Goal: Task Accomplishment & Management: Use online tool/utility

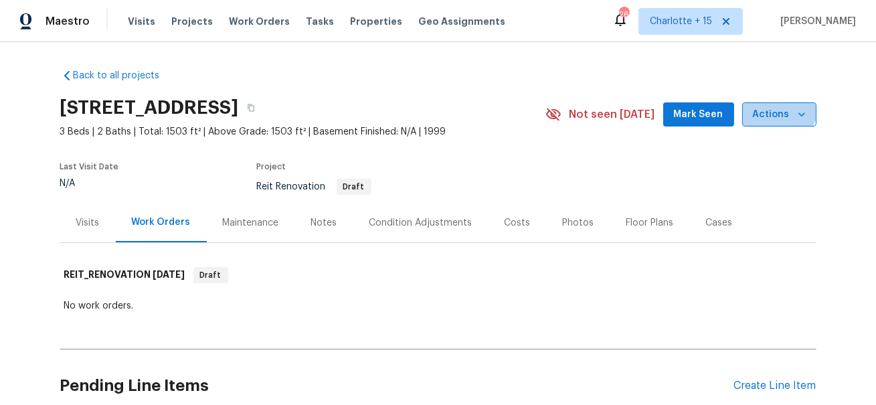
click at [779, 108] on span "Actions" at bounding box center [779, 114] width 53 height 17
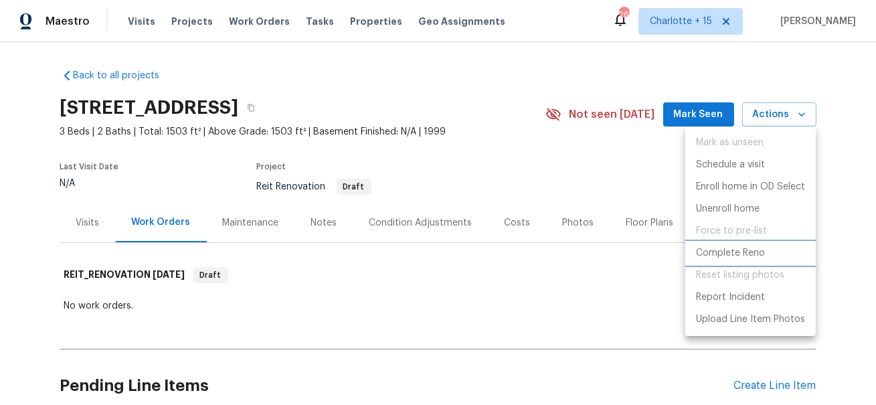
click at [725, 258] on p "Complete Reno" at bounding box center [730, 253] width 69 height 14
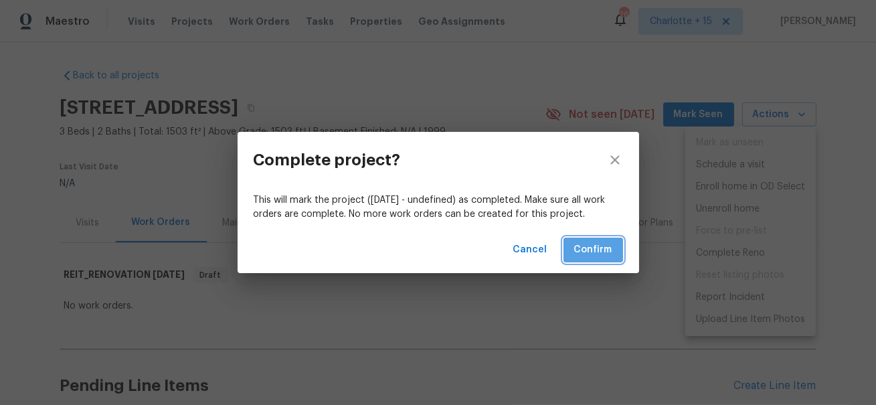
click at [594, 250] on span "Confirm" at bounding box center [593, 249] width 38 height 17
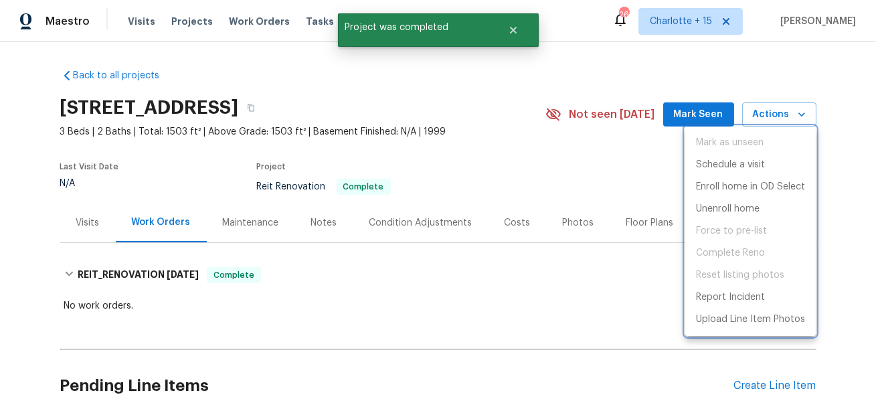
click at [511, 37] on div at bounding box center [438, 202] width 876 height 405
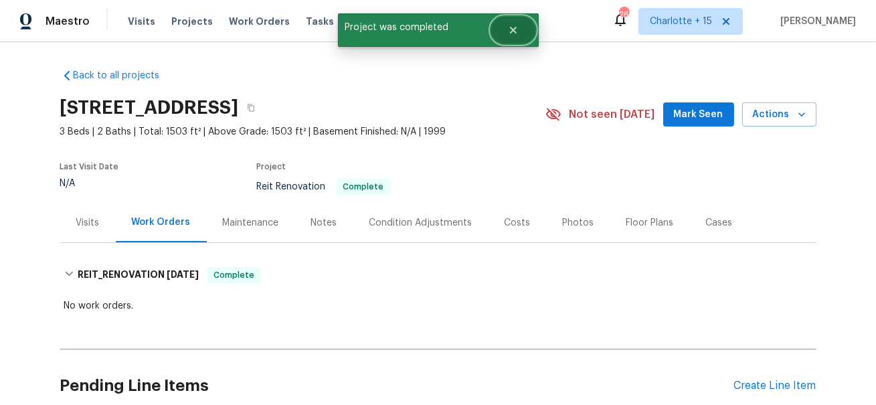
click at [512, 28] on icon "Close" at bounding box center [513, 30] width 11 height 11
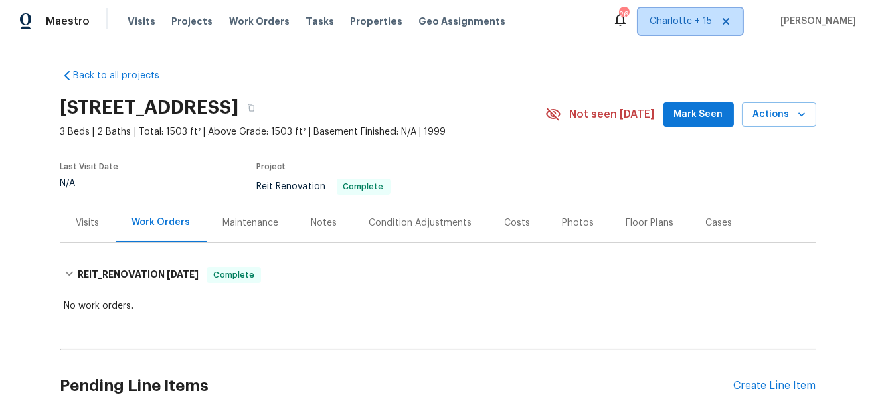
click at [731, 18] on icon at bounding box center [725, 21] width 11 height 11
click at [708, 21] on span "Alabama Other" at bounding box center [672, 21] width 79 height 13
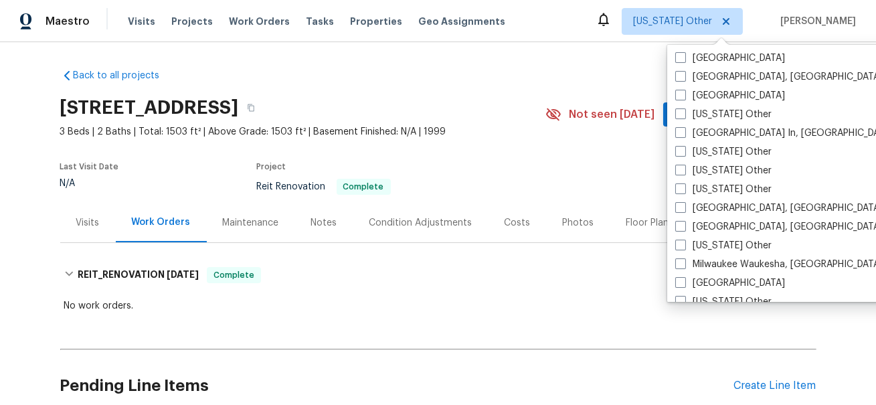
scroll to position [928, 0]
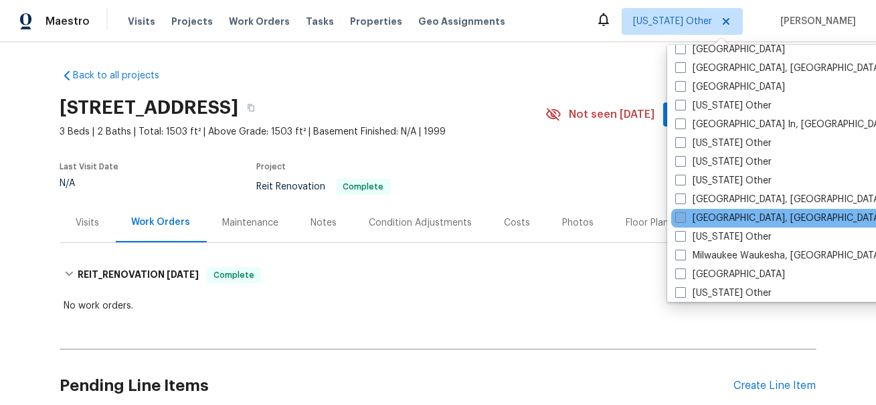
click at [681, 218] on span at bounding box center [680, 217] width 11 height 11
click at [681, 218] on input "Miami, FL" at bounding box center [679, 215] width 9 height 9
checkbox input "true"
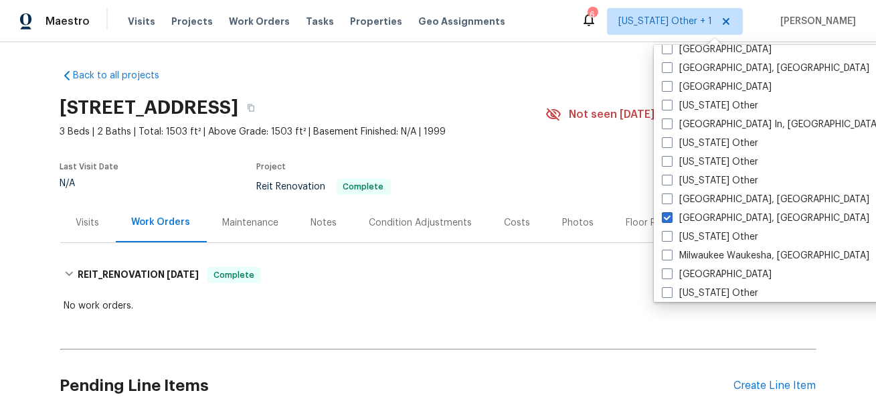
click at [567, 54] on div "Back to all projects 10467 Hallmark Blvd, Riverview, FL 33578 3 Beds | 2 Baths …" at bounding box center [438, 223] width 876 height 363
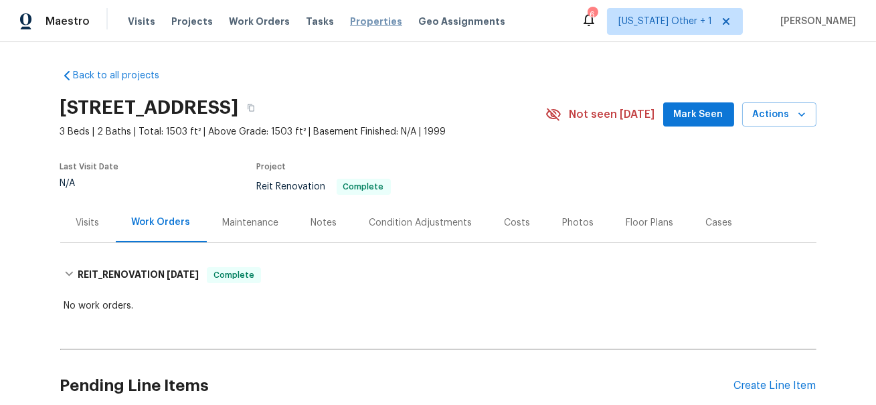
click at [350, 20] on span "Properties" at bounding box center [376, 21] width 52 height 13
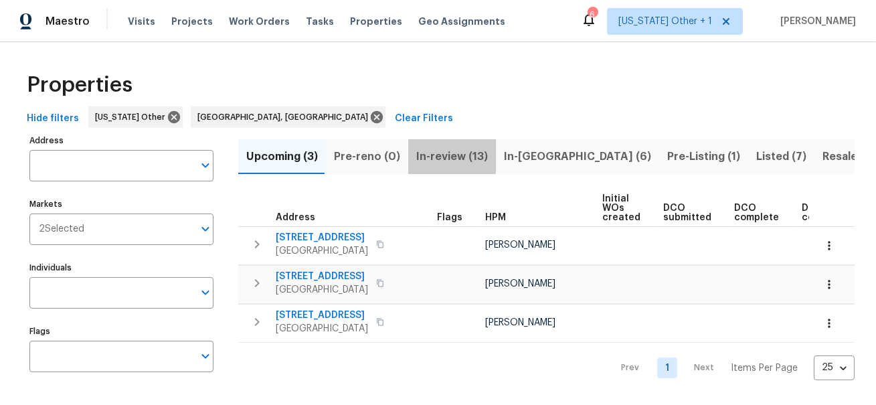
click at [451, 155] on span "In-review (13)" at bounding box center [452, 156] width 72 height 19
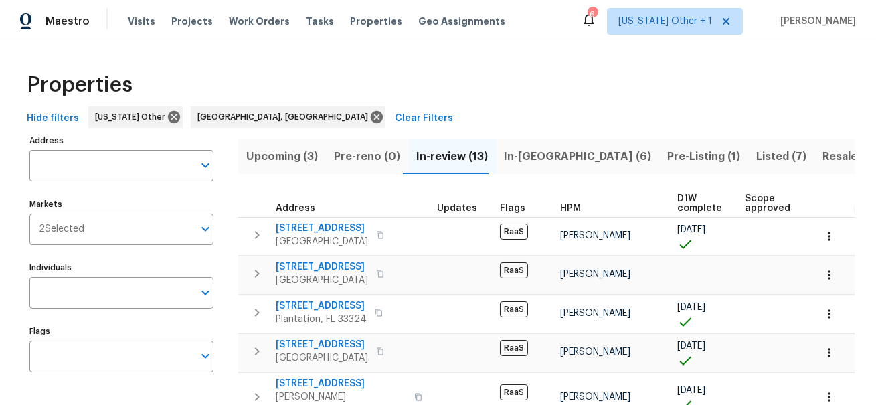
click at [526, 157] on span "In-reno (6)" at bounding box center [577, 156] width 147 height 19
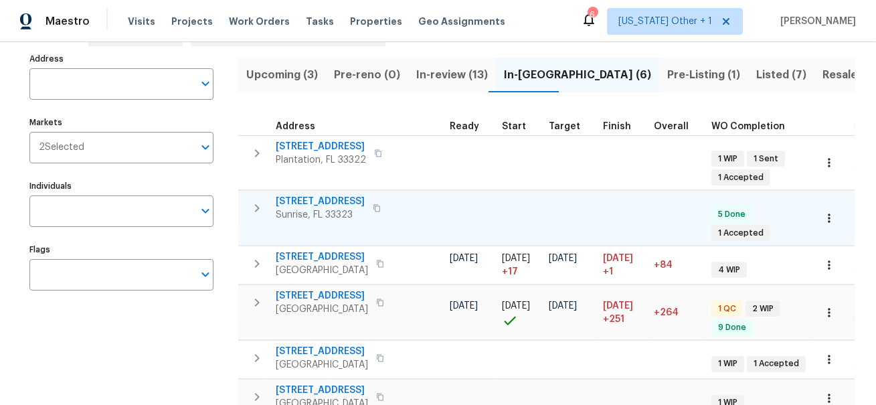
scroll to position [0, 154]
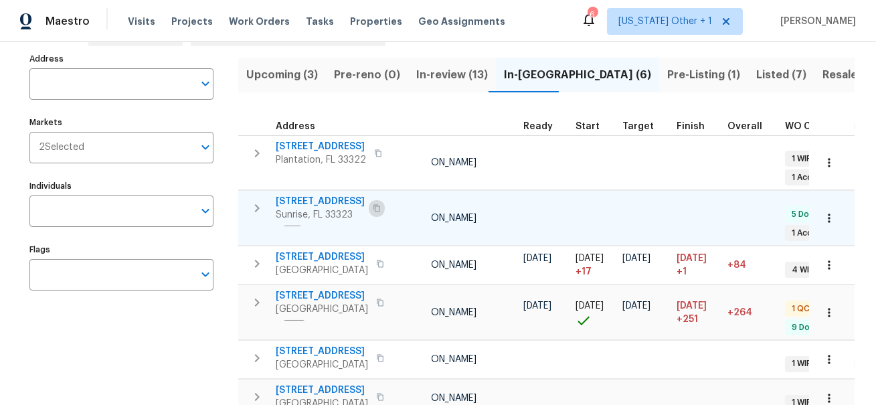
click at [373, 207] on icon "button" at bounding box center [377, 208] width 8 height 8
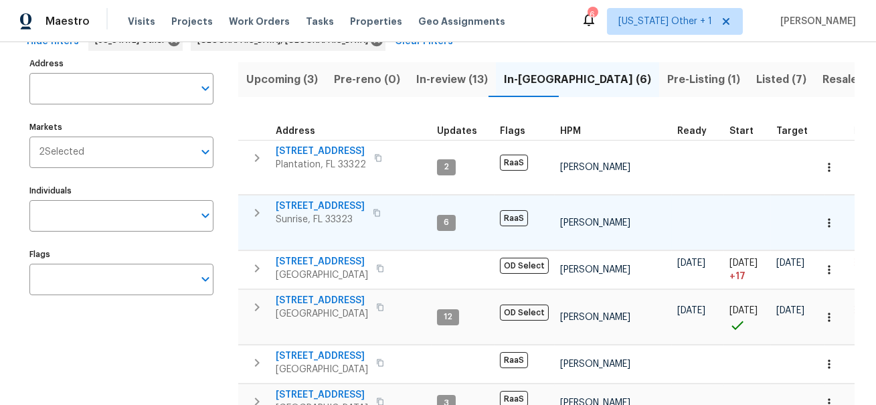
scroll to position [0, 0]
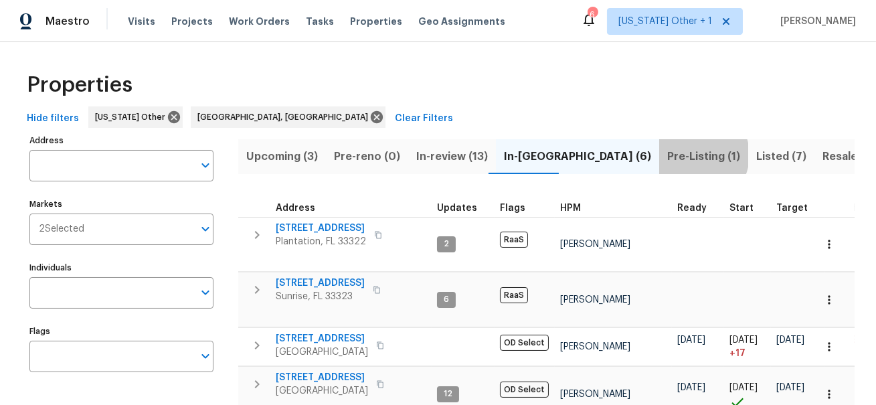
click at [667, 155] on span "Pre-Listing (1)" at bounding box center [703, 156] width 73 height 19
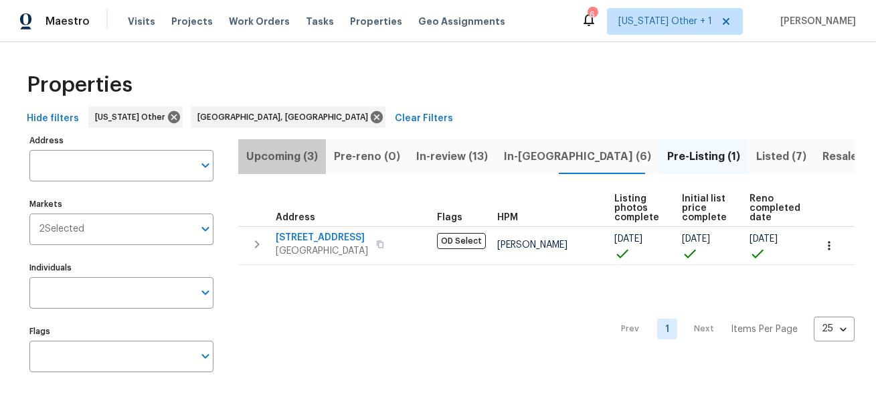
click at [284, 159] on span "Upcoming (3)" at bounding box center [282, 156] width 72 height 19
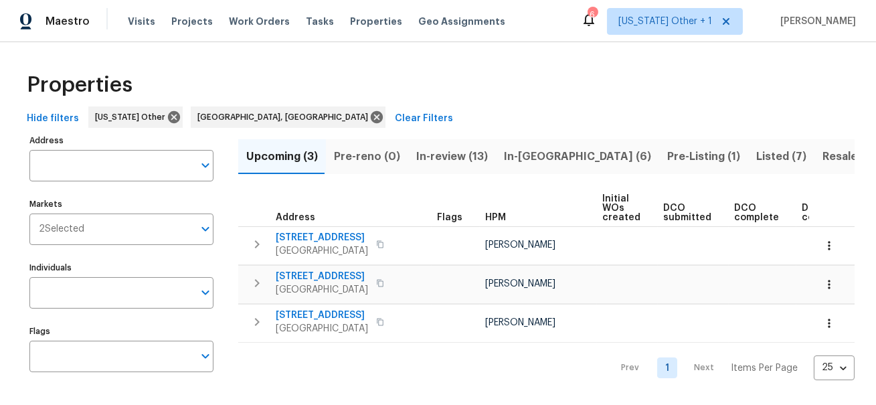
click at [452, 154] on span "In-review (13)" at bounding box center [452, 156] width 72 height 19
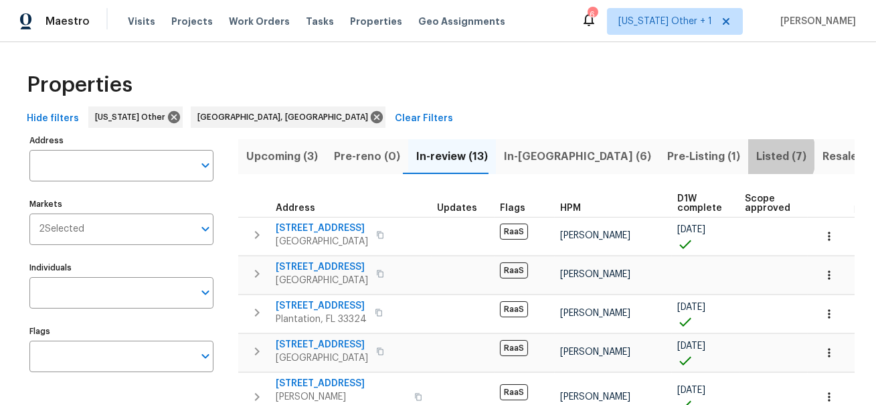
click at [756, 155] on span "Listed (7)" at bounding box center [781, 156] width 50 height 19
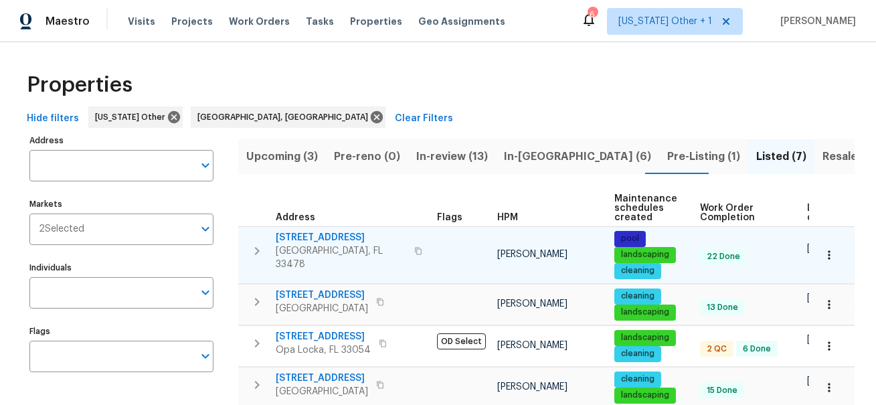
scroll to position [0, 84]
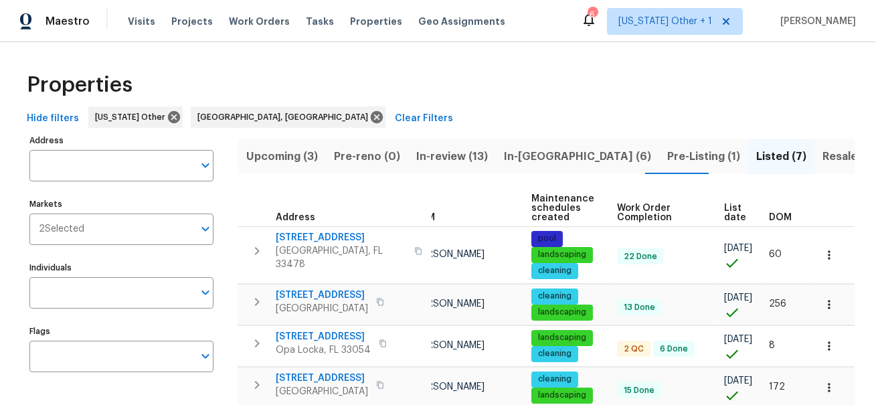
click at [741, 208] on span "List date" at bounding box center [735, 212] width 22 height 19
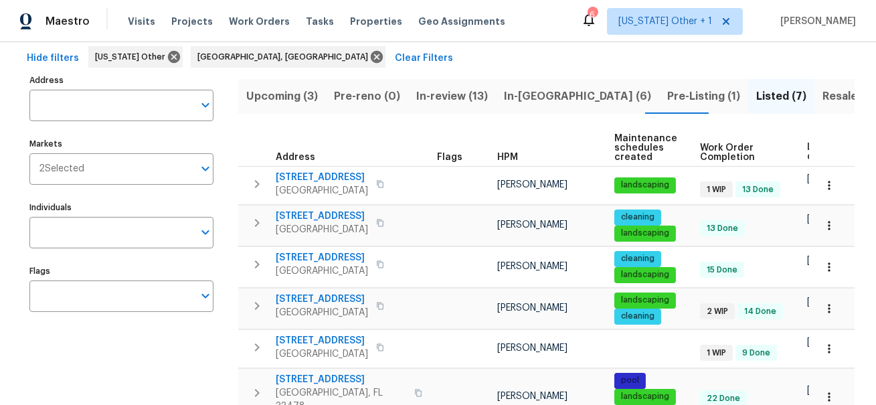
scroll to position [23, 0]
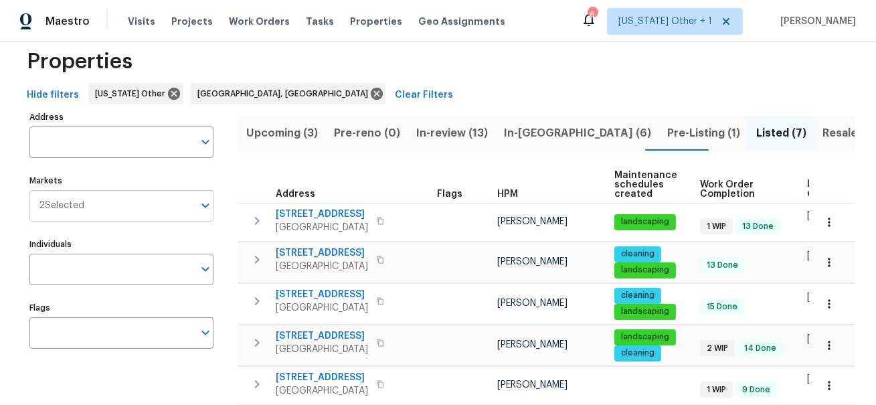
click at [159, 201] on input "Markets" at bounding box center [138, 205] width 109 height 31
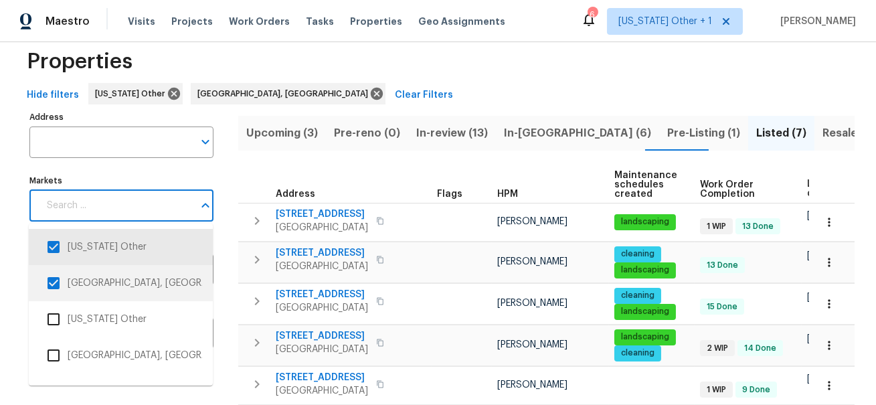
click at [53, 282] on input "checkbox" at bounding box center [53, 283] width 28 height 28
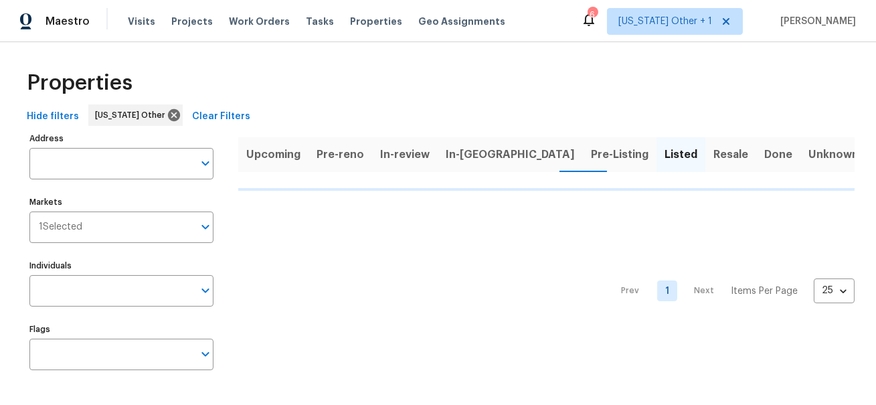
scroll to position [2, 0]
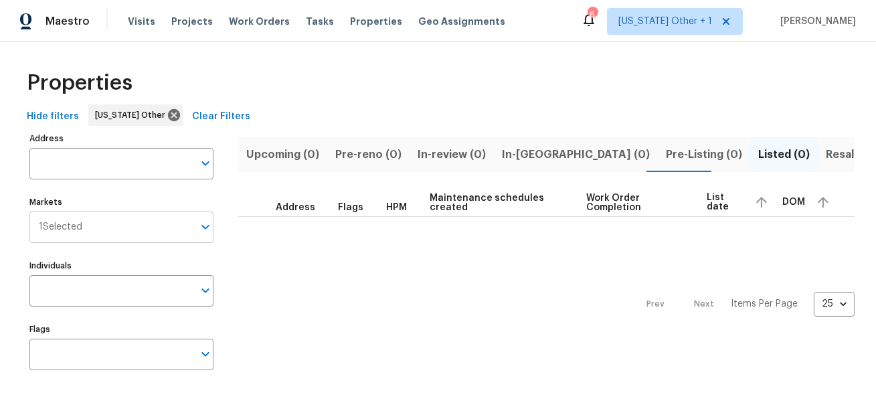
click at [115, 229] on input "Markets" at bounding box center [137, 226] width 111 height 31
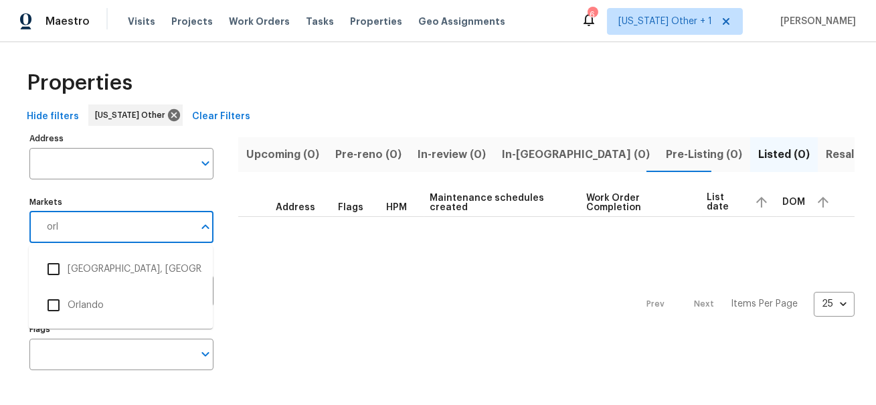
type input "orla"
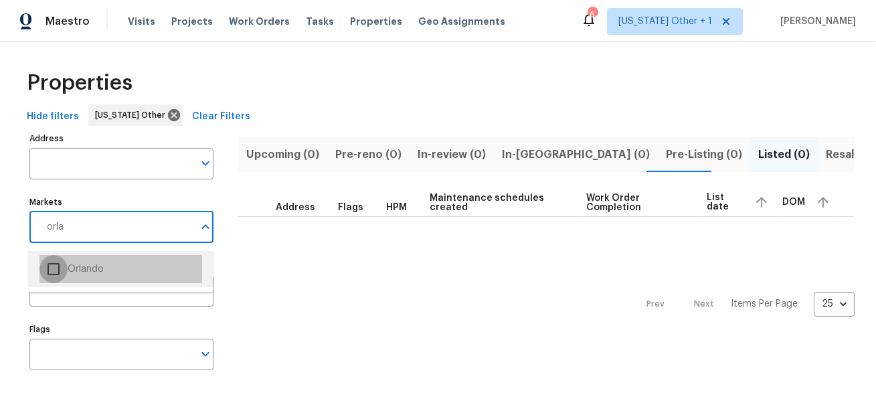
click at [56, 273] on input "checkbox" at bounding box center [53, 269] width 28 height 28
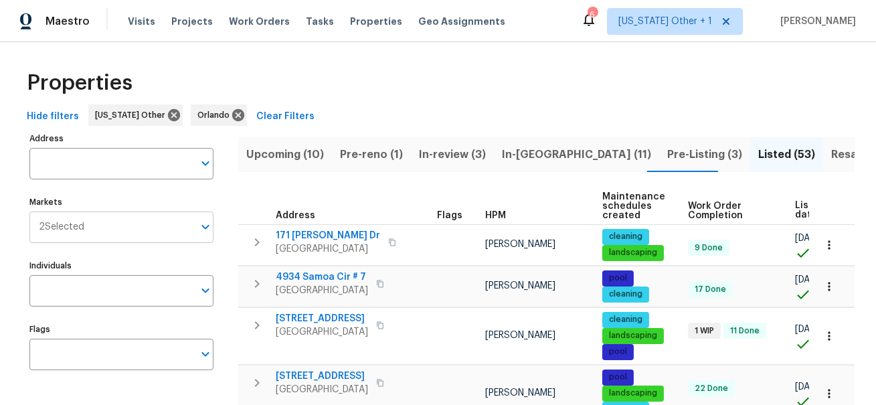
click at [109, 229] on input "Markets" at bounding box center [138, 226] width 109 height 31
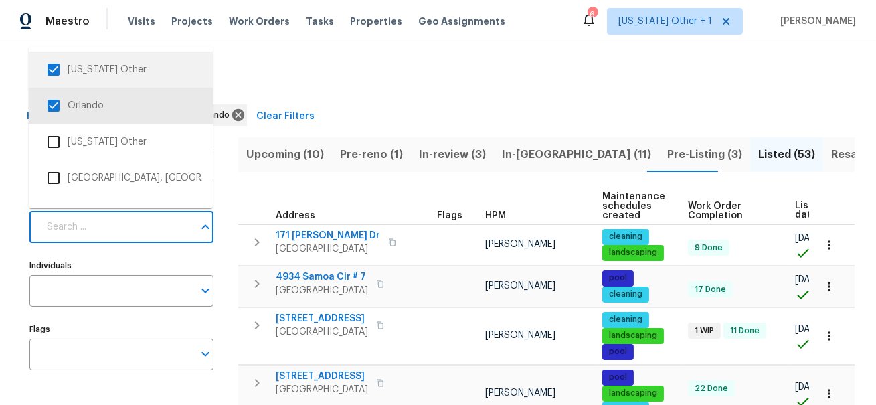
click at [57, 67] on input "checkbox" at bounding box center [53, 70] width 28 height 28
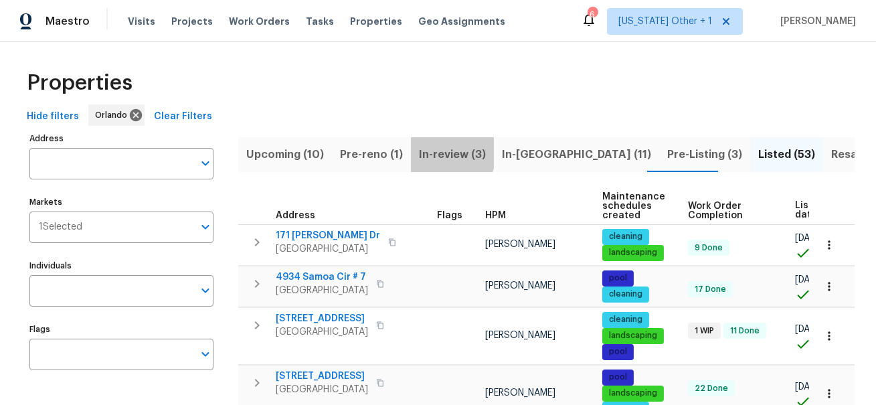
click at [438, 152] on span "In-review (3)" at bounding box center [452, 154] width 67 height 19
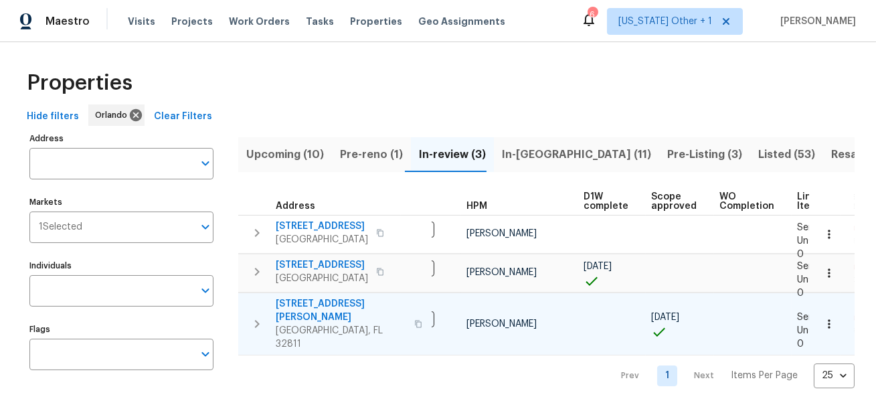
scroll to position [7, 0]
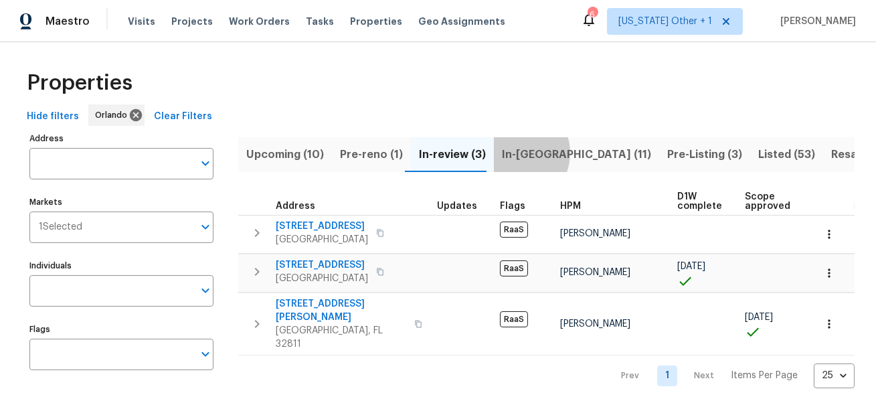
click at [508, 153] on span "In-reno (11)" at bounding box center [576, 154] width 149 height 19
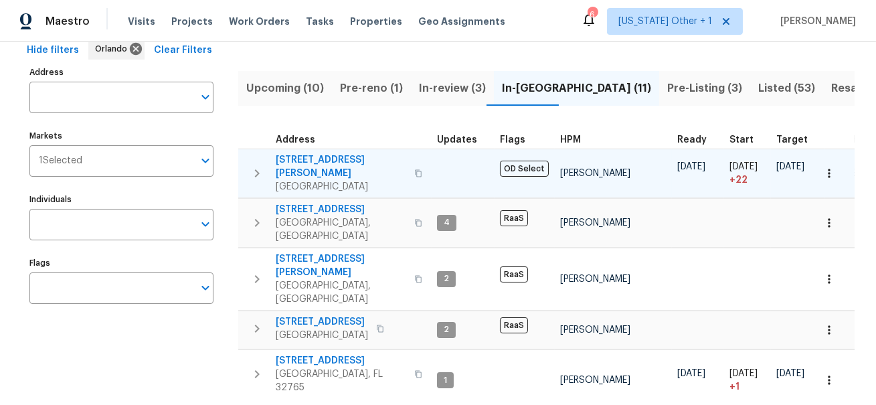
scroll to position [69, 0]
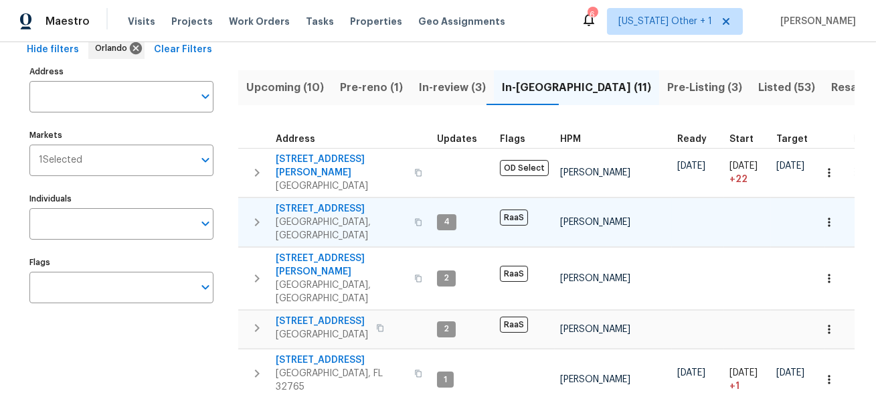
click at [326, 202] on span "811 S Lone Oak Dr" at bounding box center [341, 208] width 130 height 13
click at [441, 86] on span "In-review (3)" at bounding box center [452, 87] width 67 height 19
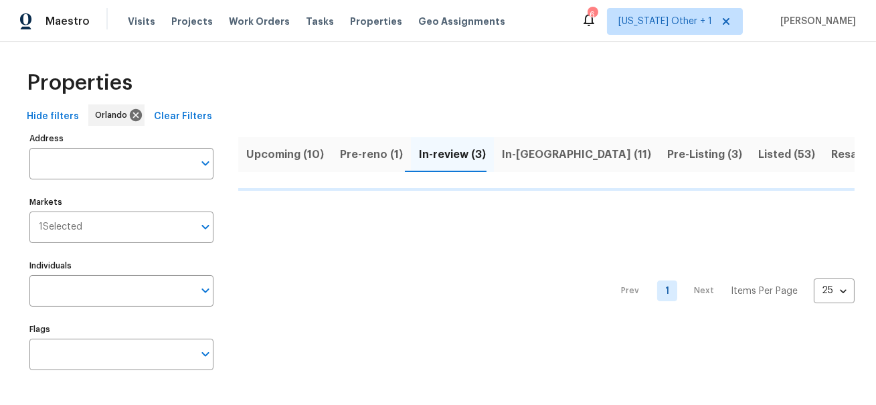
scroll to position [2, 0]
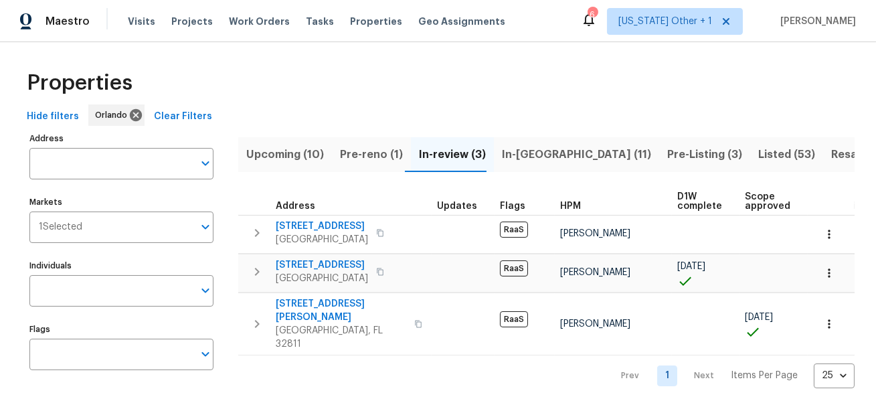
click at [511, 158] on span "In-reno (11)" at bounding box center [576, 154] width 149 height 19
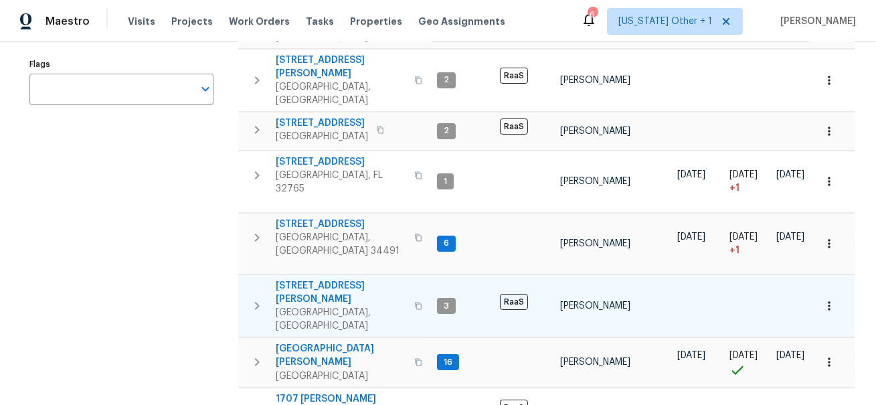
scroll to position [289, 0]
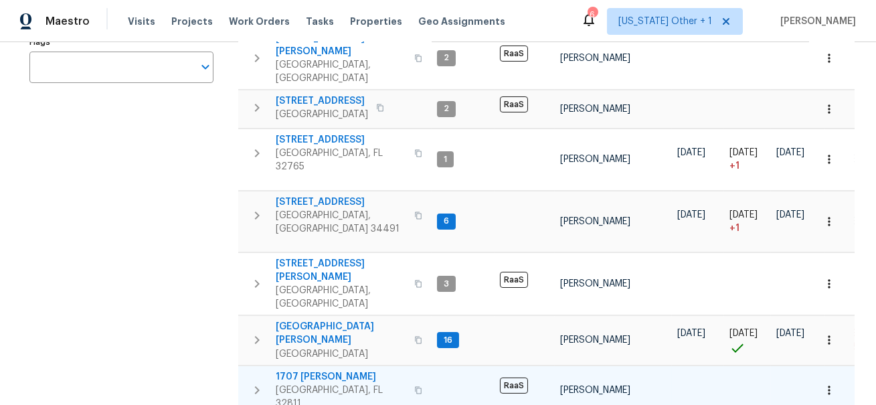
click at [323, 370] on span "1707 Gammon Ln" at bounding box center [341, 376] width 130 height 13
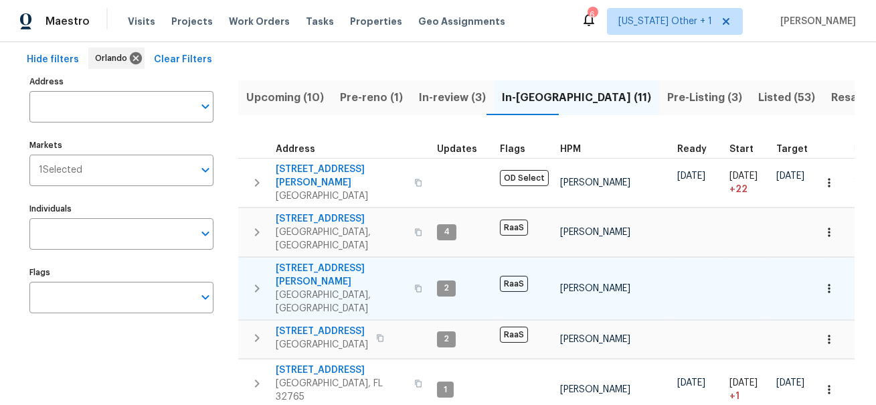
scroll to position [0, 0]
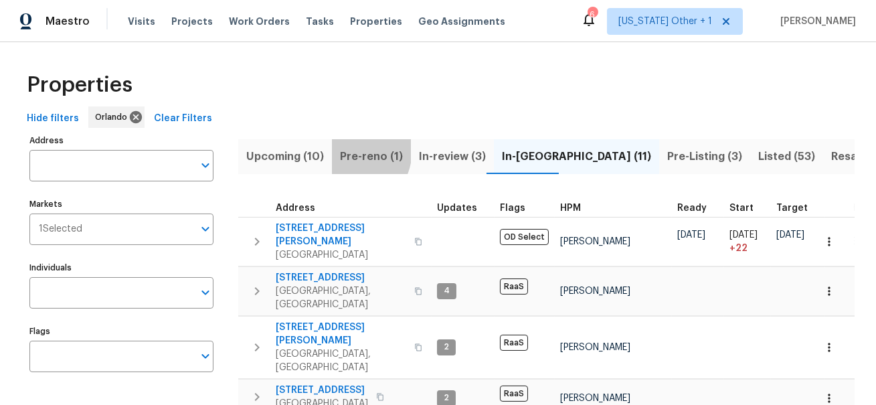
click at [342, 149] on span "Pre-reno (1)" at bounding box center [371, 156] width 63 height 19
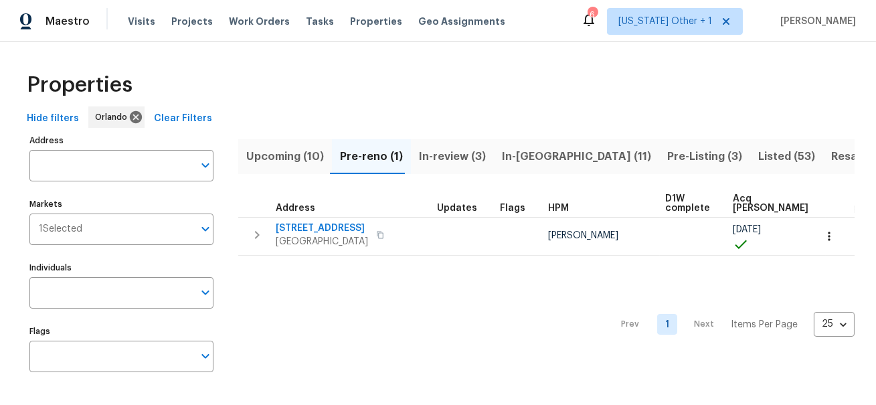
click at [446, 156] on span "In-review (3)" at bounding box center [452, 156] width 67 height 19
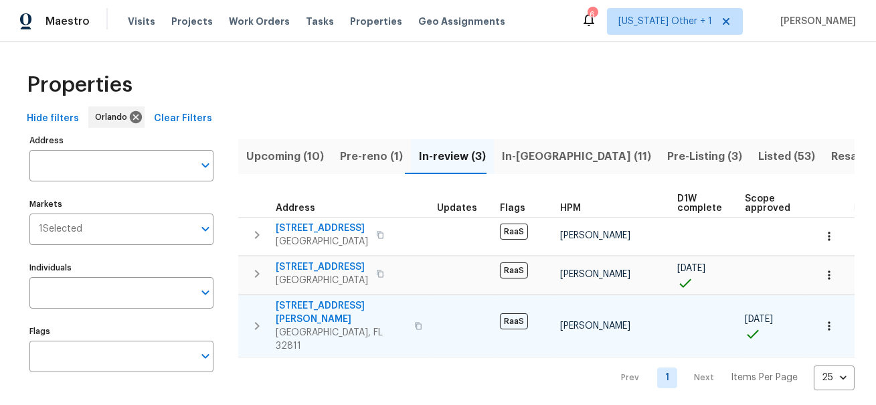
click at [313, 305] on span "4827 Elese St" at bounding box center [341, 312] width 130 height 27
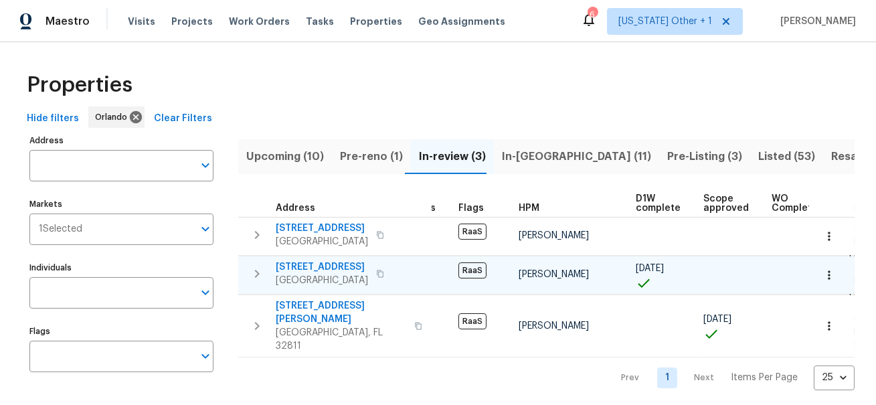
scroll to position [5, 0]
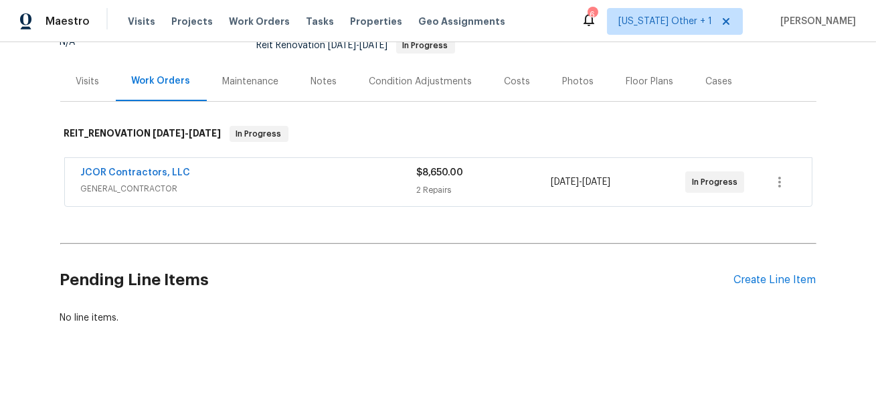
scroll to position [151, 0]
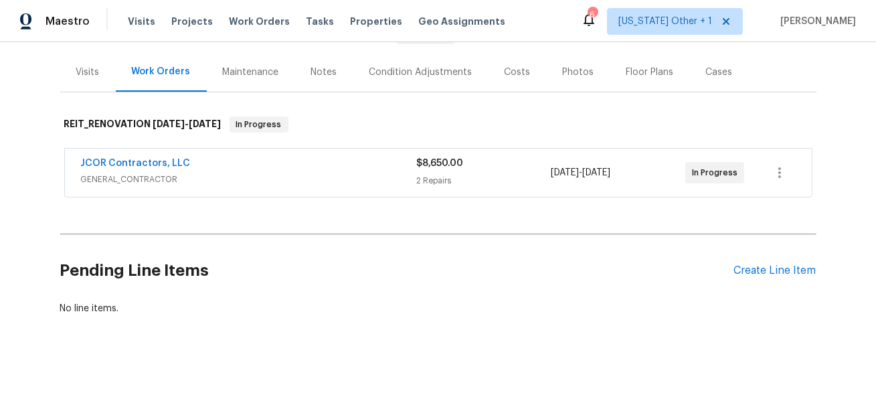
click at [207, 173] on span "GENERAL_CONTRACTOR" at bounding box center [249, 179] width 336 height 13
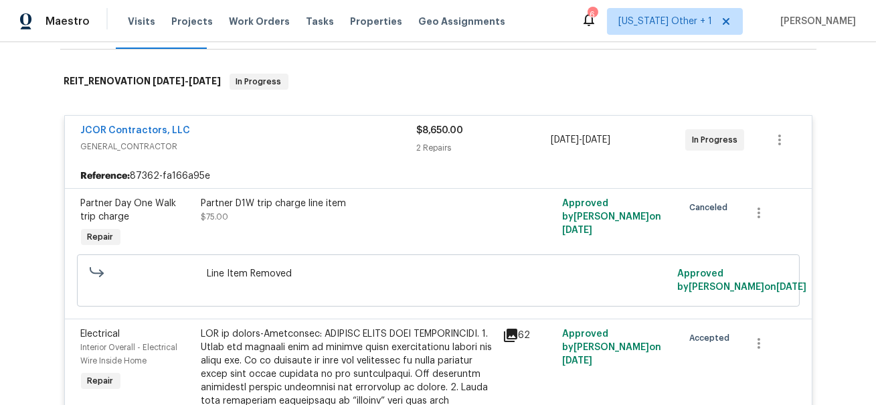
scroll to position [0, 0]
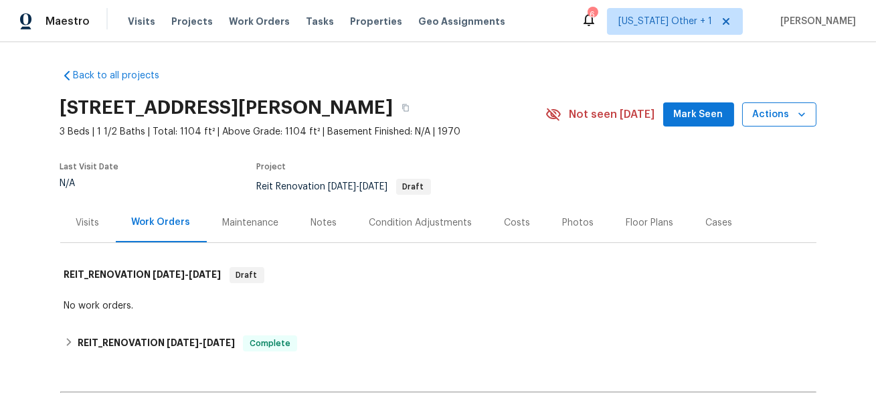
click at [802, 111] on icon "button" at bounding box center [801, 114] width 13 height 13
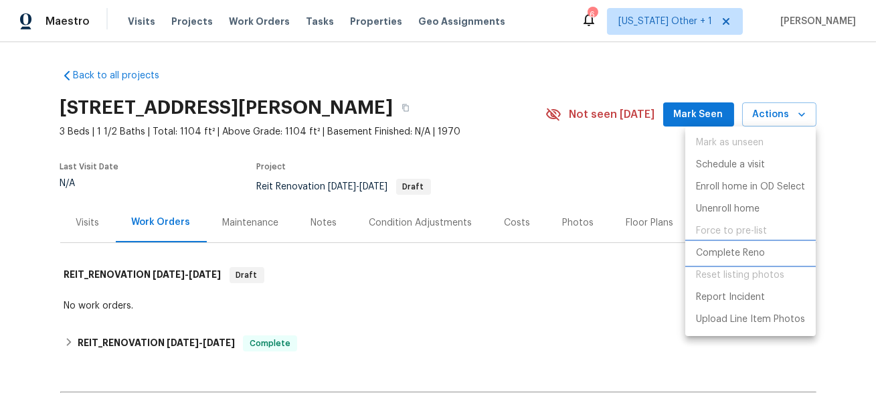
click at [742, 258] on p "Complete Reno" at bounding box center [730, 253] width 69 height 14
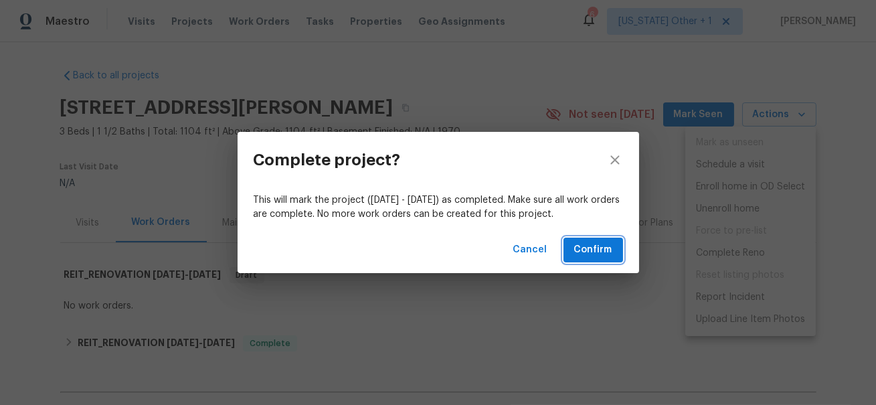
click at [595, 254] on span "Confirm" at bounding box center [593, 249] width 38 height 17
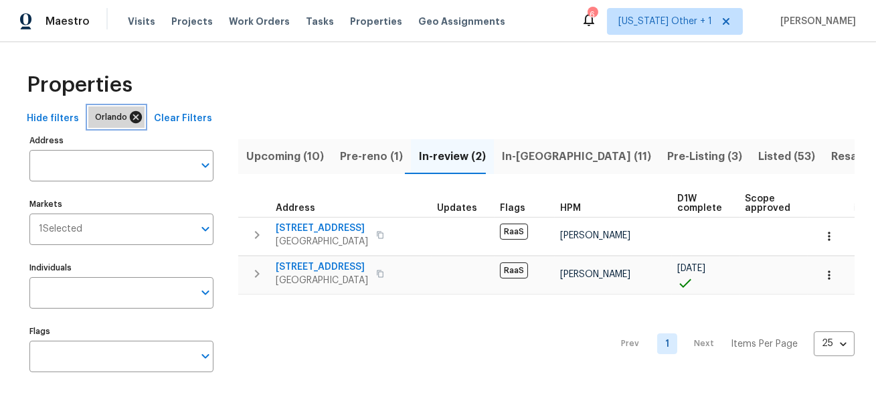
click at [134, 116] on icon at bounding box center [136, 117] width 12 height 12
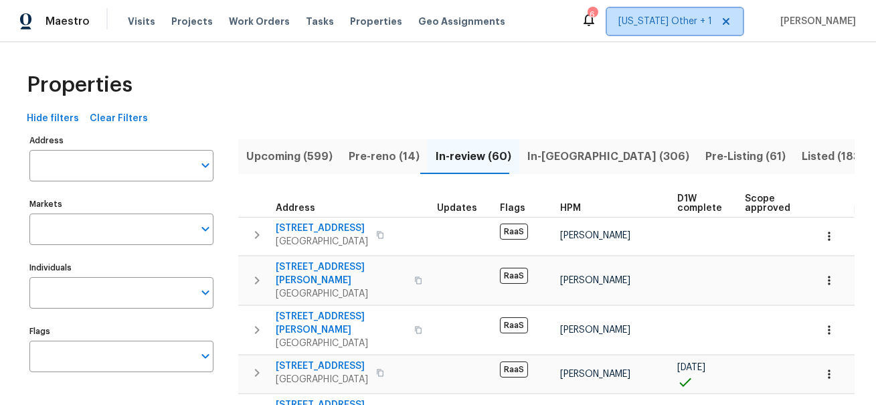
click at [711, 17] on span "Alabama Other + 1" at bounding box center [665, 21] width 94 height 13
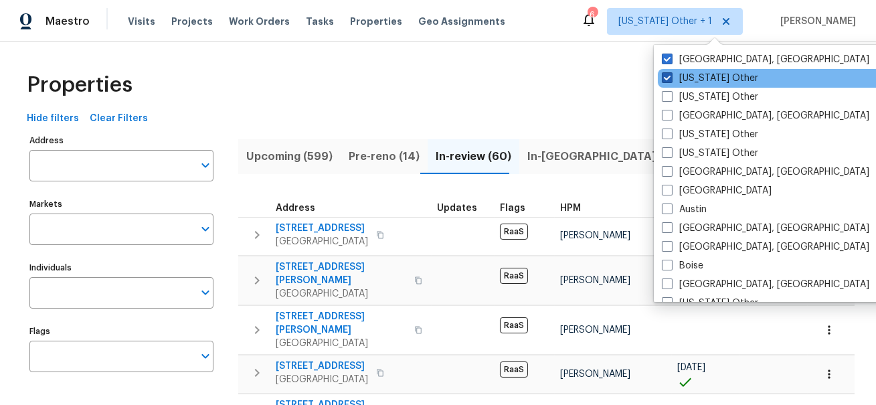
click at [666, 72] on span at bounding box center [667, 77] width 11 height 11
click at [666, 72] on input "Alabama Other" at bounding box center [666, 76] width 9 height 9
checkbox input "false"
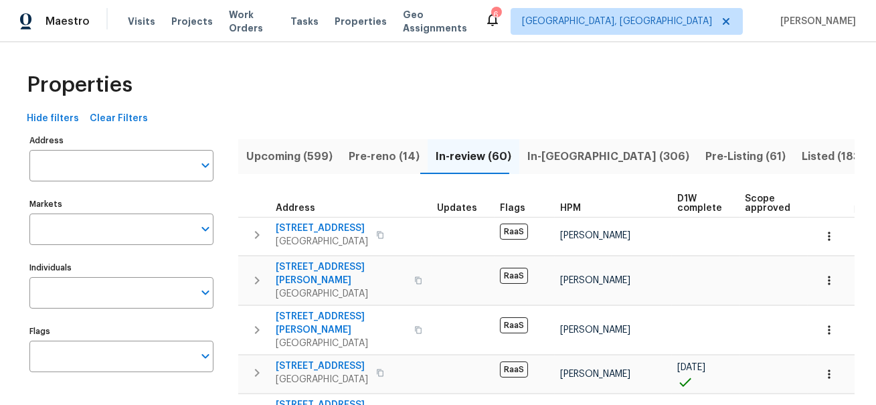
click at [292, 84] on div "Properties" at bounding box center [437, 85] width 833 height 43
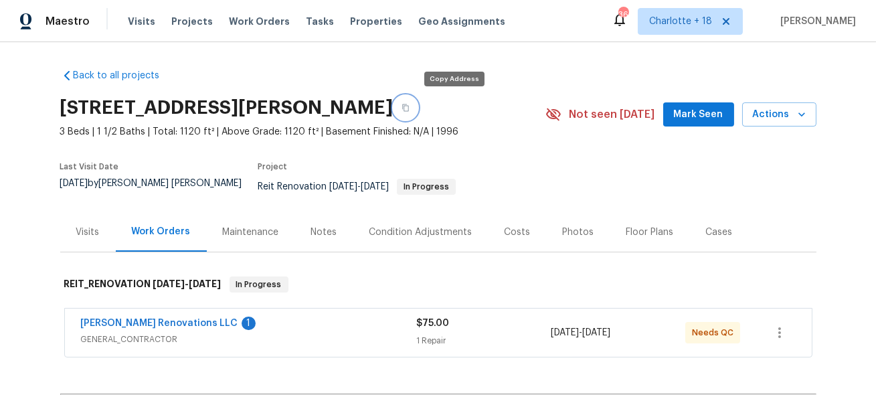
click at [409, 105] on icon "button" at bounding box center [405, 108] width 8 height 8
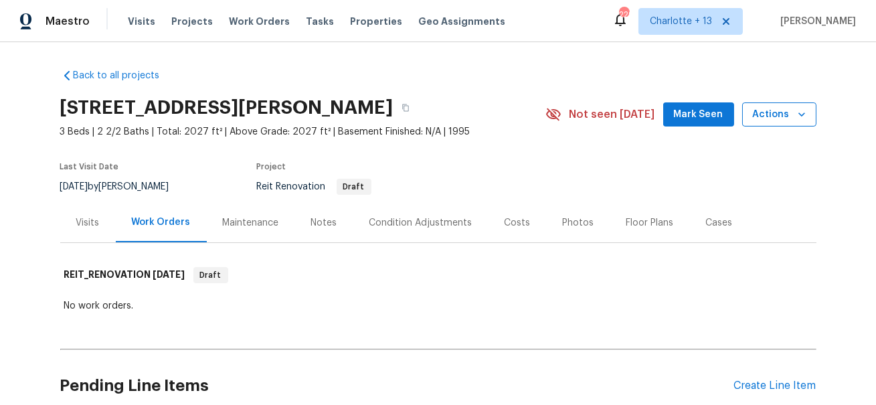
click at [800, 113] on icon "button" at bounding box center [801, 114] width 7 height 4
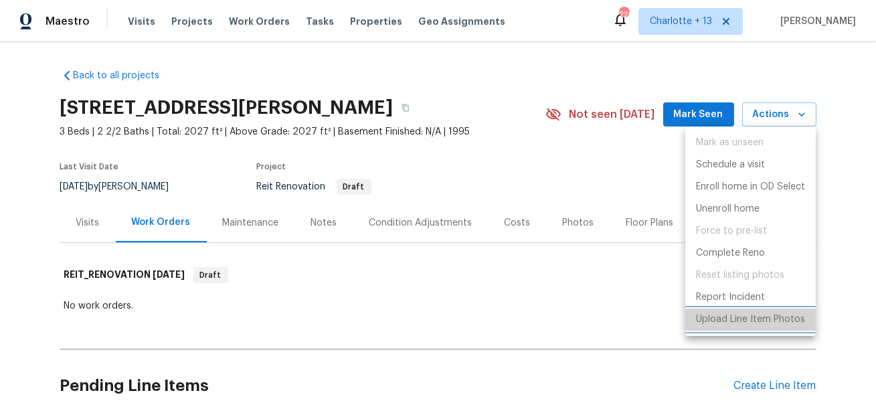
click at [738, 318] on p "Upload Line Item Photos" at bounding box center [750, 319] width 109 height 14
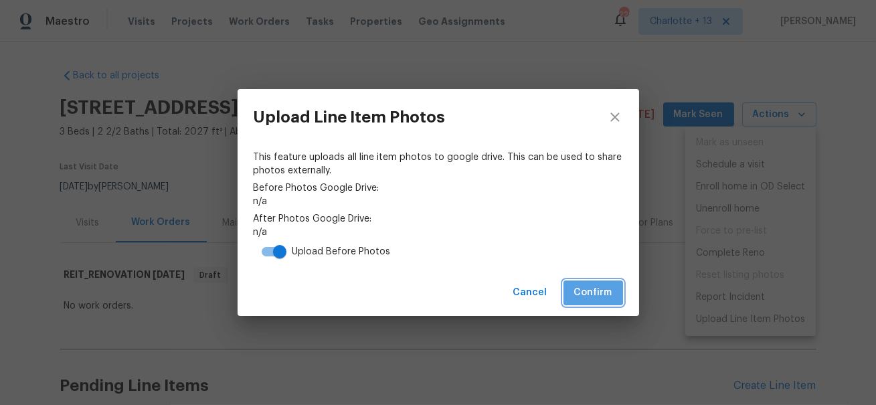
click at [582, 292] on span "Confirm" at bounding box center [593, 292] width 38 height 17
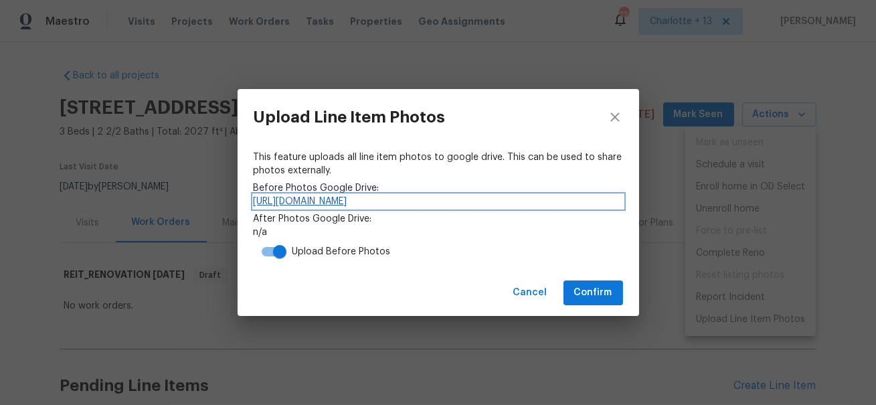
click at [377, 202] on link "https://drive.google.com/drive/folders/12zAlK-R7uu3Xvt7u3FwsoHJaF97cnQPK" at bounding box center [438, 201] width 369 height 13
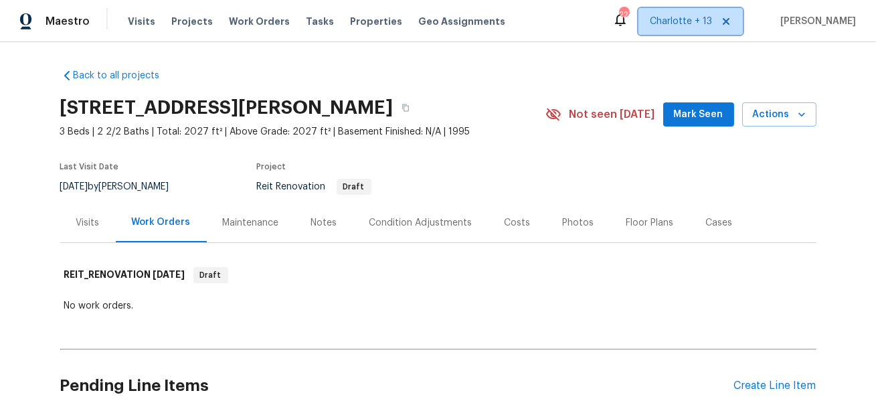
click at [729, 19] on icon at bounding box center [725, 21] width 7 height 7
click at [712, 20] on span "[US_STATE] Other" at bounding box center [672, 21] width 79 height 13
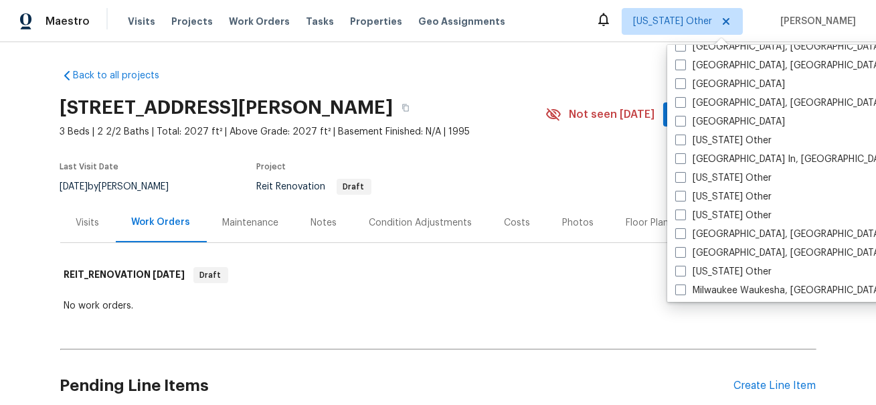
scroll to position [896, 0]
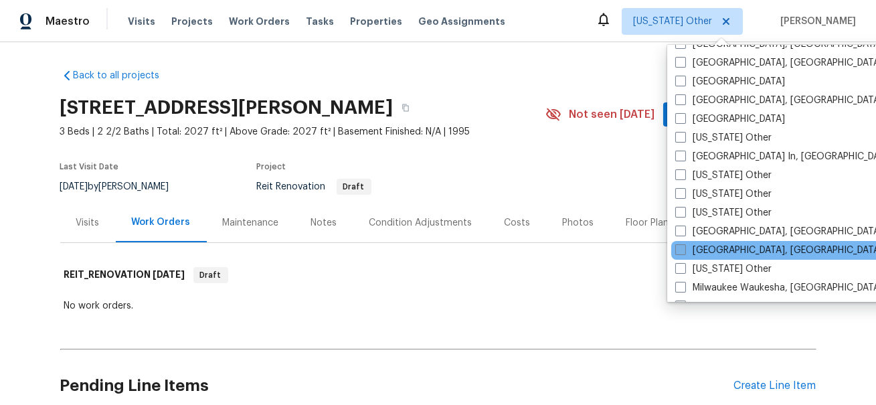
click at [679, 248] on span at bounding box center [680, 249] width 11 height 11
click at [679, 248] on input "[GEOGRAPHIC_DATA], [GEOGRAPHIC_DATA]" at bounding box center [679, 248] width 9 height 9
checkbox input "true"
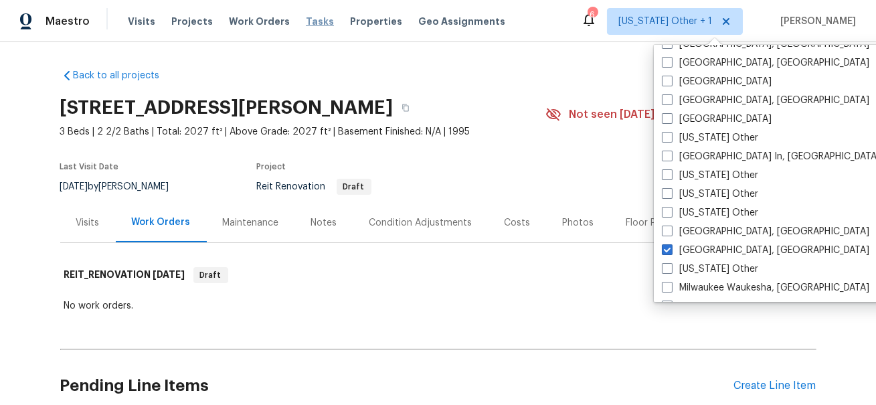
click at [306, 20] on span "Tasks" at bounding box center [320, 21] width 28 height 9
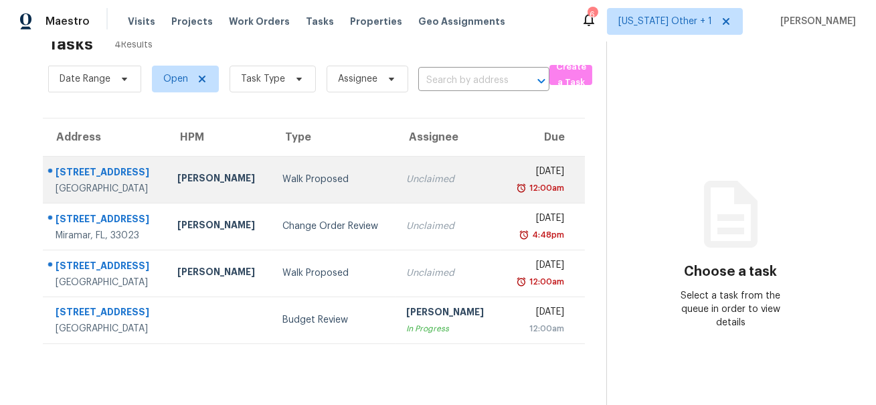
scroll to position [41, 0]
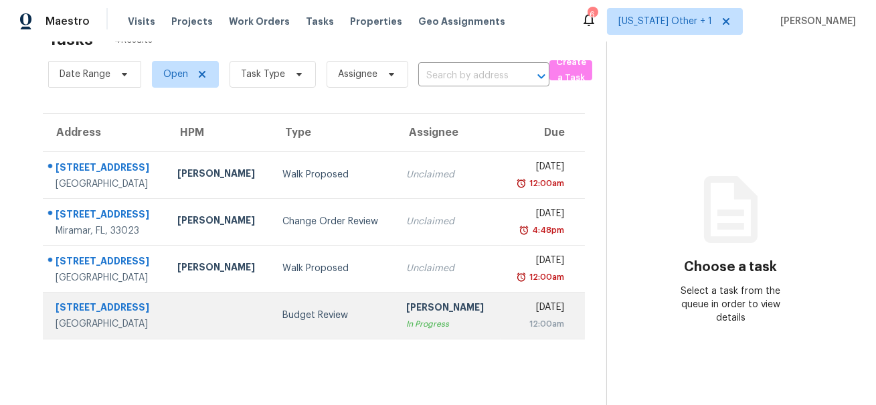
click at [112, 305] on div "661 NW 35th Ct" at bounding box center [106, 308] width 100 height 17
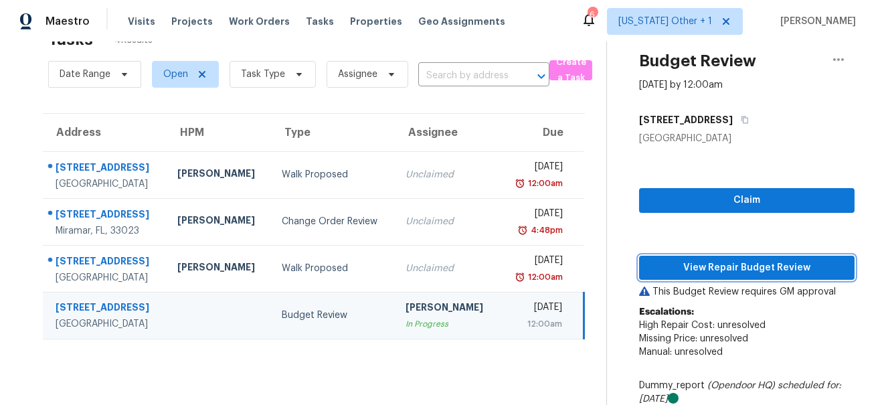
click at [725, 270] on span "View Repair Budget Review" at bounding box center [747, 268] width 194 height 17
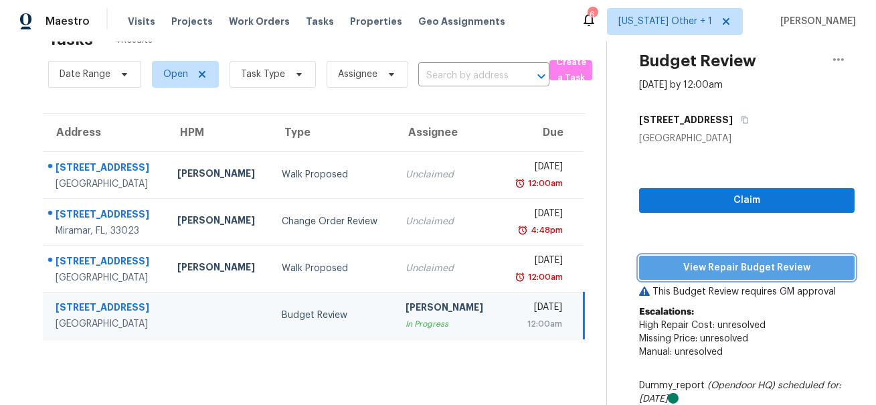
click at [698, 269] on span "View Repair Budget Review" at bounding box center [747, 268] width 194 height 17
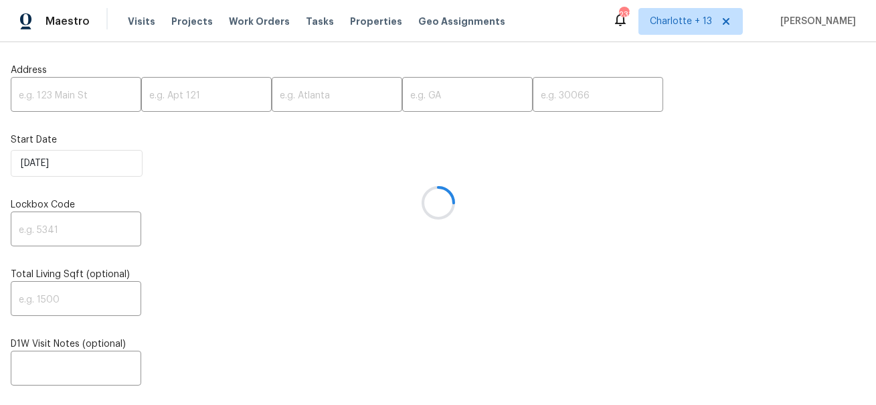
click at [71, 93] on div at bounding box center [438, 202] width 876 height 405
click at [71, 93] on input "text" at bounding box center [76, 95] width 130 height 31
paste input "[STREET_ADDRESS]"
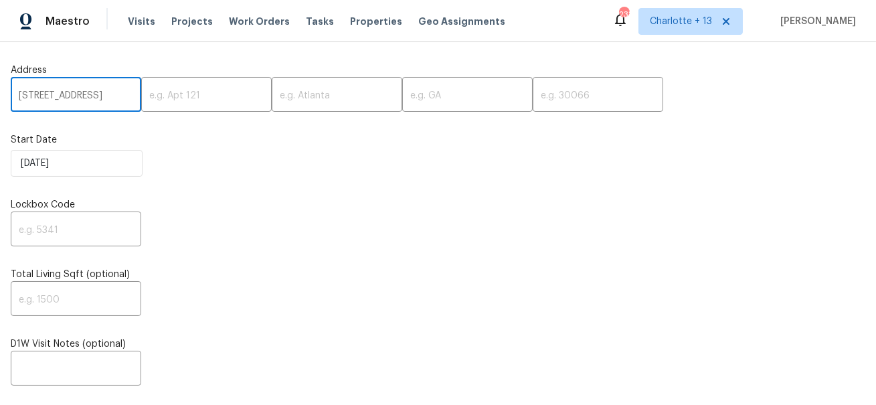
scroll to position [0, 43]
click at [94, 102] on input "[STREET_ADDRESS]" at bounding box center [76, 95] width 130 height 31
click at [100, 100] on input "[STREET_ADDRESS]" at bounding box center [76, 95] width 130 height 31
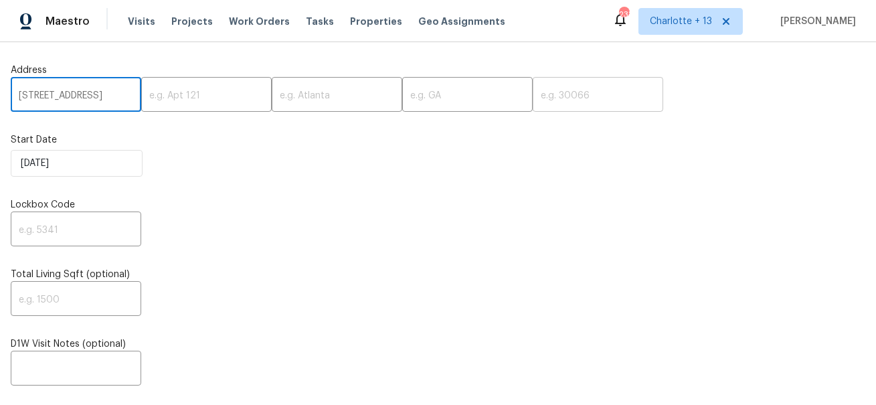
type input "[STREET_ADDRESS]"
click at [532, 94] on input "text" at bounding box center [597, 95] width 130 height 31
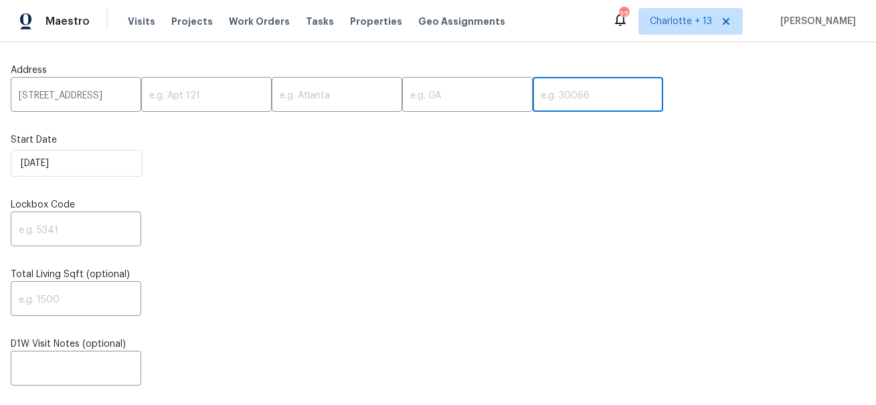
paste input "75077"
type input "75077"
click at [91, 93] on input "[STREET_ADDRESS]" at bounding box center [76, 95] width 130 height 31
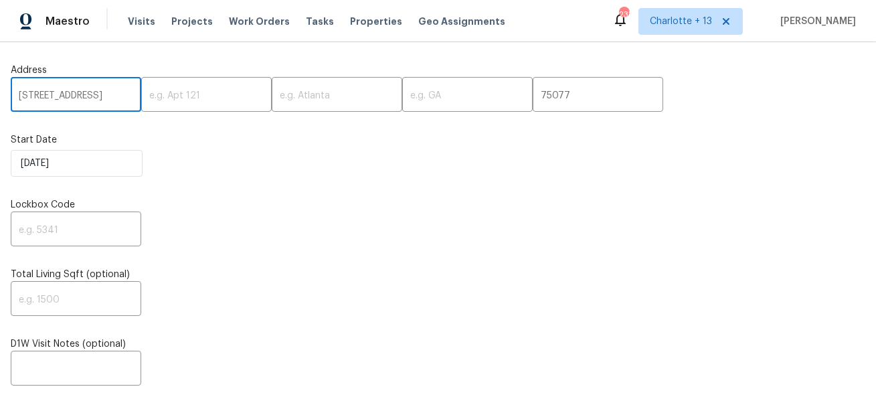
click at [91, 93] on input "[STREET_ADDRESS]" at bounding box center [76, 95] width 130 height 31
type input "[STREET_ADDRESS]"
click at [305, 94] on input "text" at bounding box center [337, 95] width 130 height 31
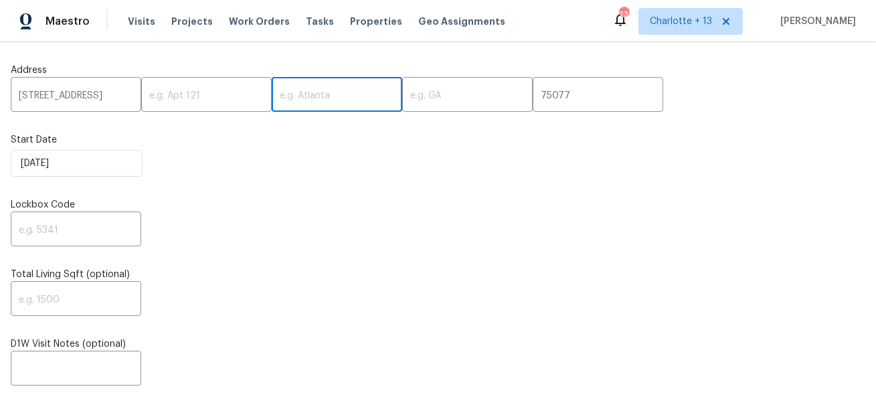
paste input "[GEOGRAPHIC_DATA]"
type input "[GEOGRAPHIC_DATA]"
click at [84, 98] on input "[STREET_ADDRESS]" at bounding box center [76, 95] width 130 height 31
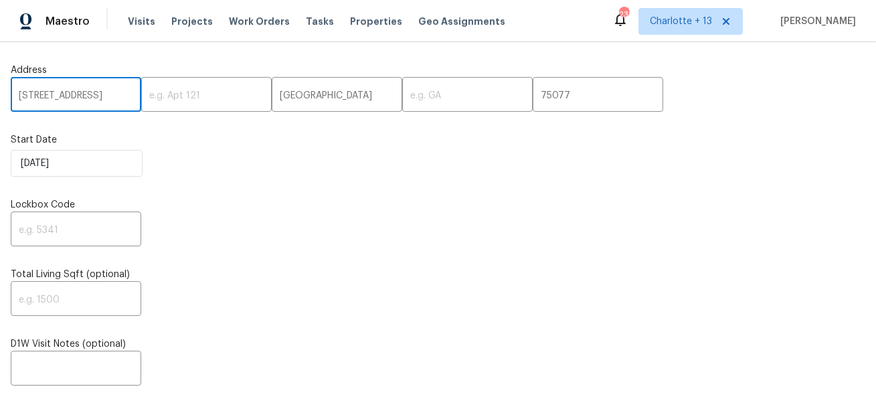
click at [84, 98] on input "[STREET_ADDRESS]" at bounding box center [76, 95] width 130 height 31
type input "[STREET_ADDRESS],"
click at [419, 88] on input "text" at bounding box center [467, 95] width 130 height 31
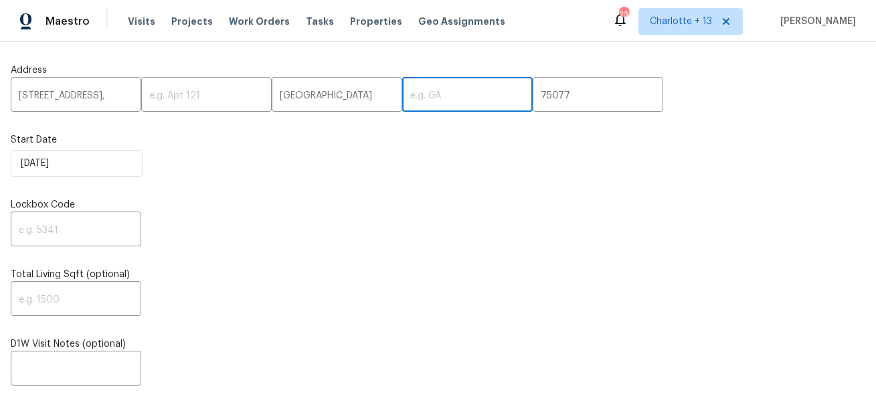
paste input "[GEOGRAPHIC_DATA]"
type input "[GEOGRAPHIC_DATA]"
click at [100, 94] on input "[STREET_ADDRESS]," at bounding box center [76, 95] width 130 height 31
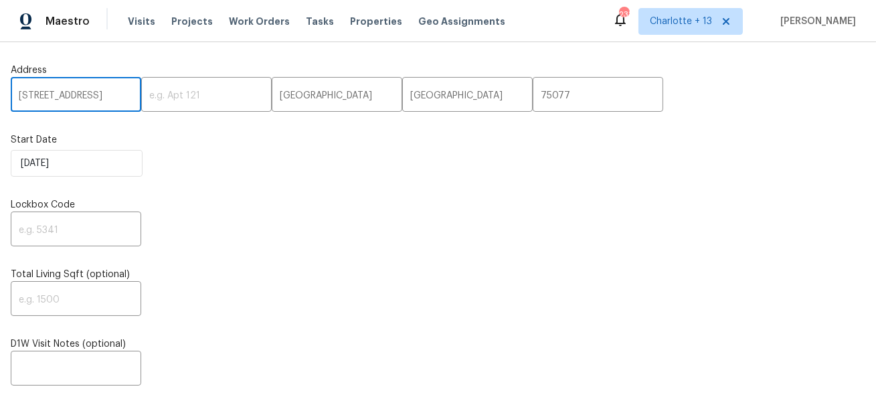
type input "[STREET_ADDRESS]"
click at [87, 226] on input "text" at bounding box center [76, 230] width 130 height 31
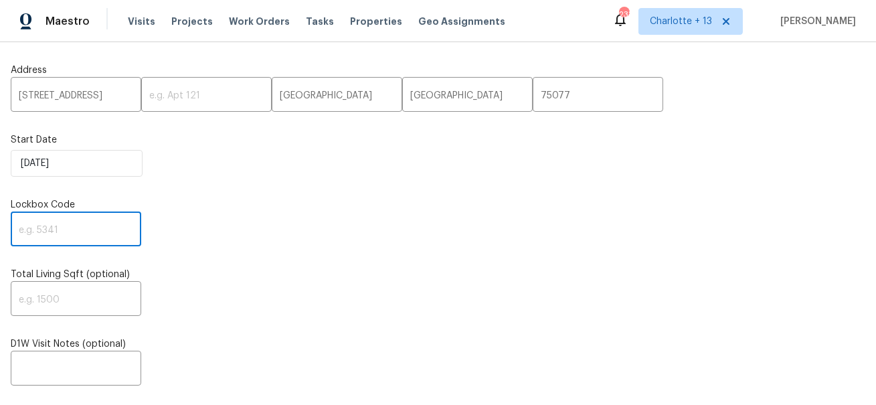
paste input "6678"
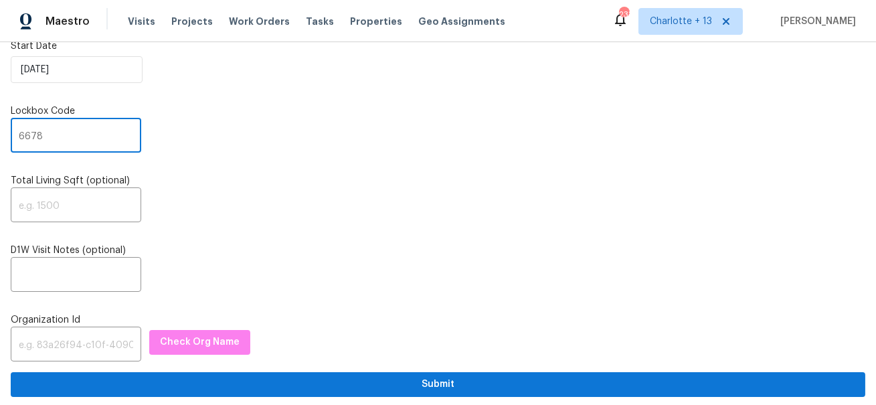
scroll to position [98, 0]
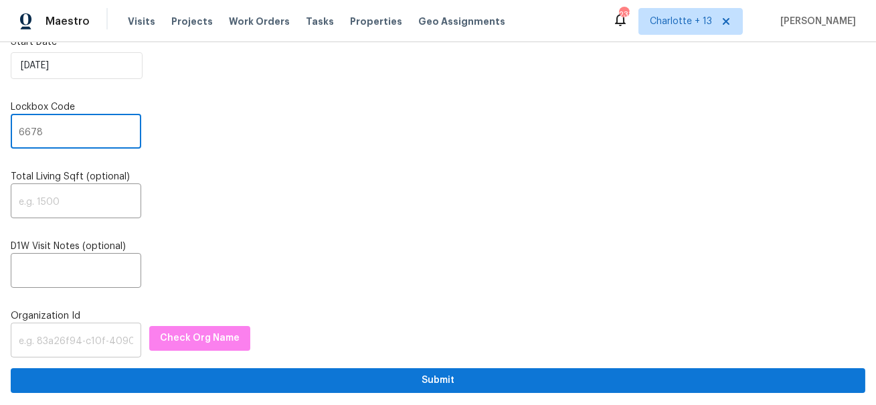
type input "6678"
click at [55, 334] on input "text" at bounding box center [76, 341] width 130 height 31
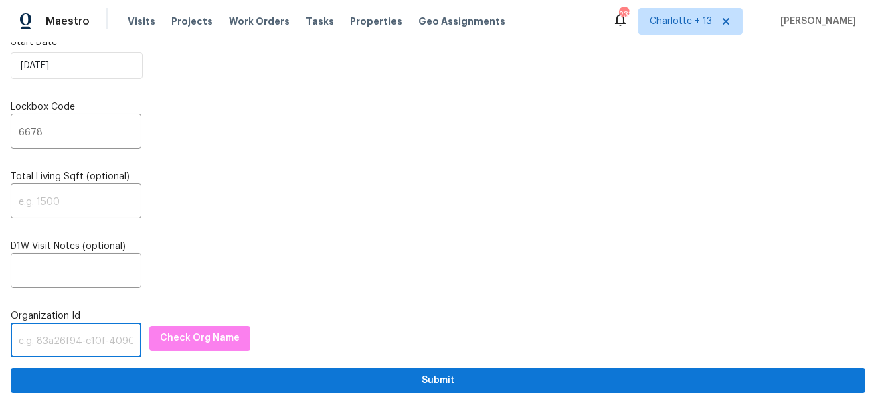
paste input "1349d153-b359-4f9b-b4dd-758ff939cc37"
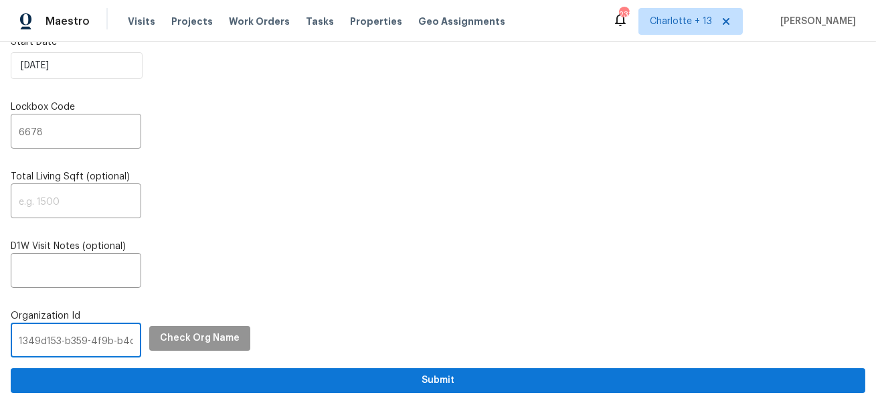
scroll to position [0, 79]
type input "1349d153-b359-4f9b-b4dd-758ff939cc37"
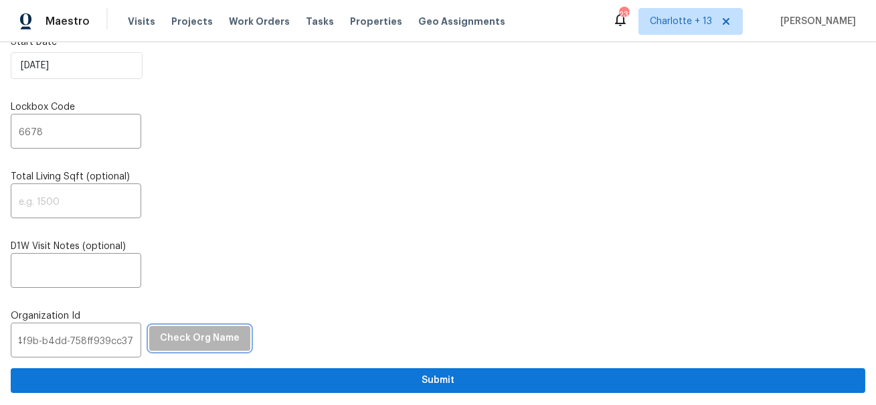
scroll to position [0, 0]
click at [201, 340] on span "Check Org Name" at bounding box center [200, 338] width 80 height 17
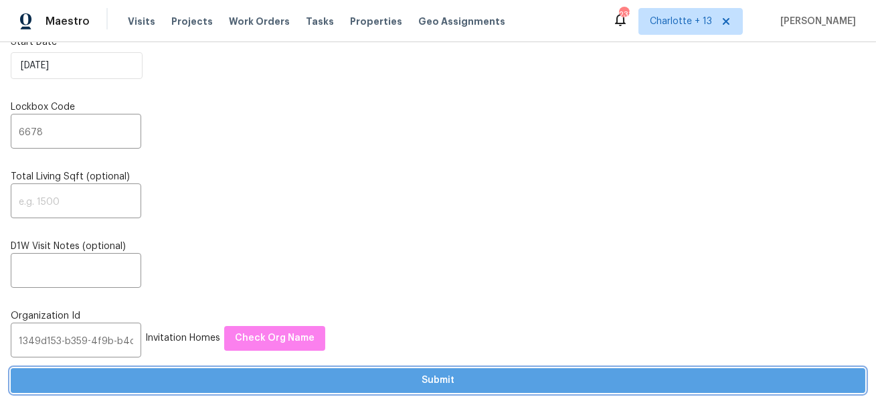
click at [298, 371] on button "Submit" at bounding box center [438, 380] width 854 height 25
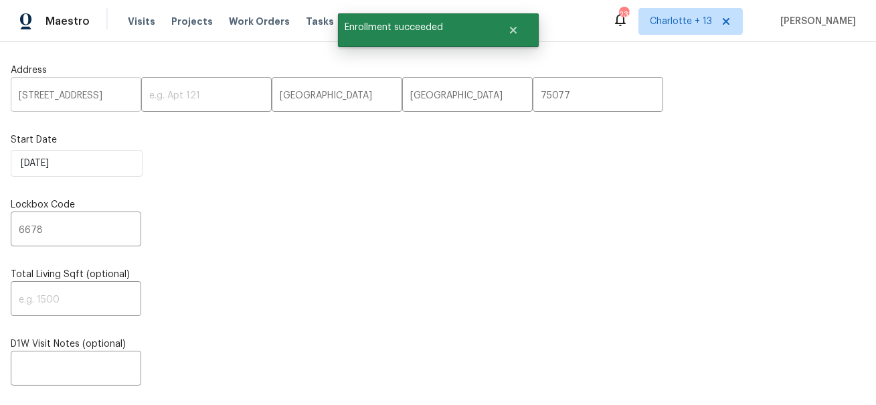
click at [47, 94] on input "[STREET_ADDRESS]" at bounding box center [76, 95] width 130 height 31
click at [136, 27] on span "Visits" at bounding box center [141, 21] width 27 height 13
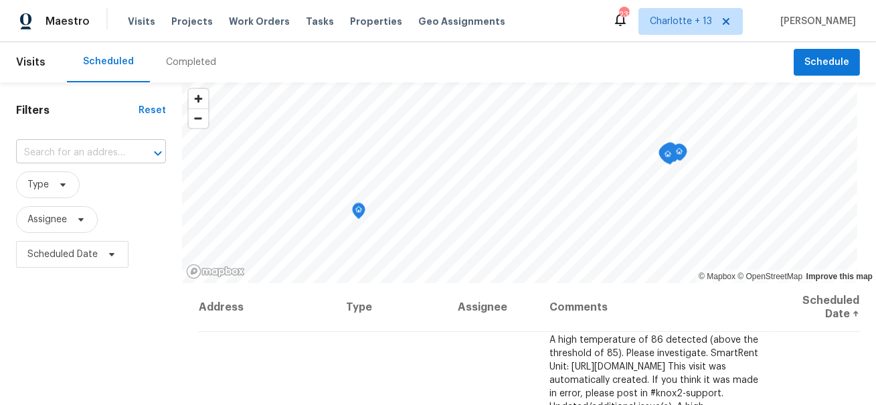
click at [86, 159] on input "text" at bounding box center [72, 152] width 112 height 21
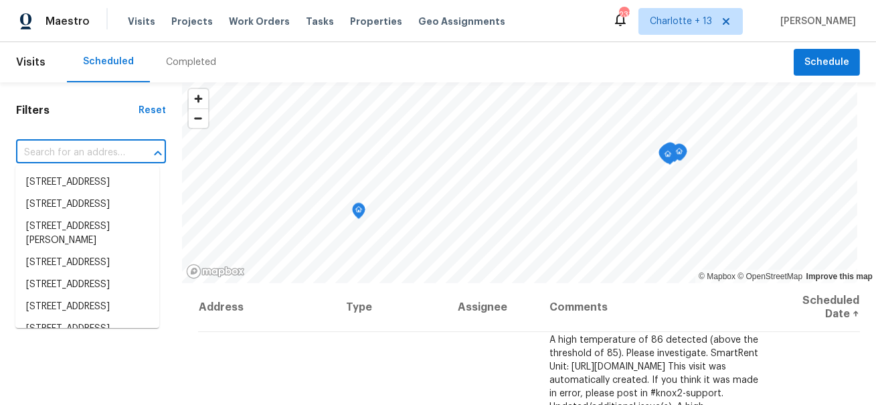
paste input "[STREET_ADDRESS]"
type input "[STREET_ADDRESS]"
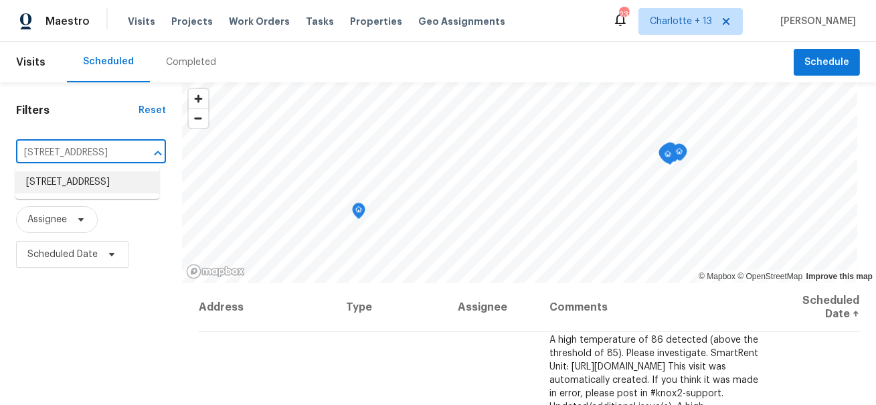
click at [68, 183] on li "[STREET_ADDRESS]" at bounding box center [87, 182] width 144 height 22
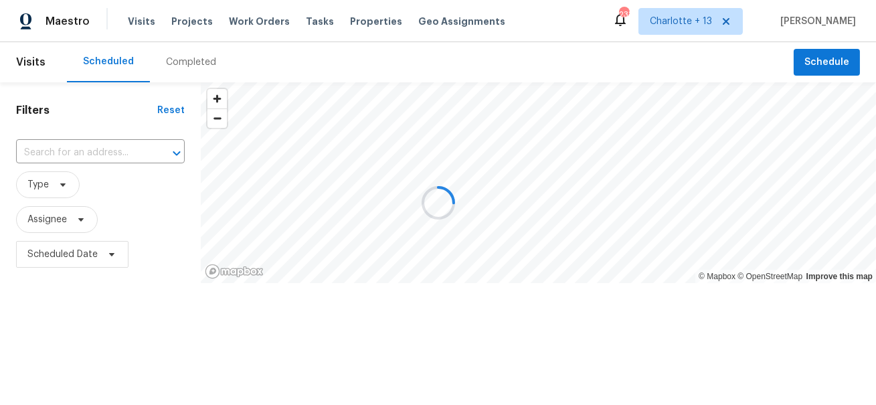
type input "[STREET_ADDRESS]"
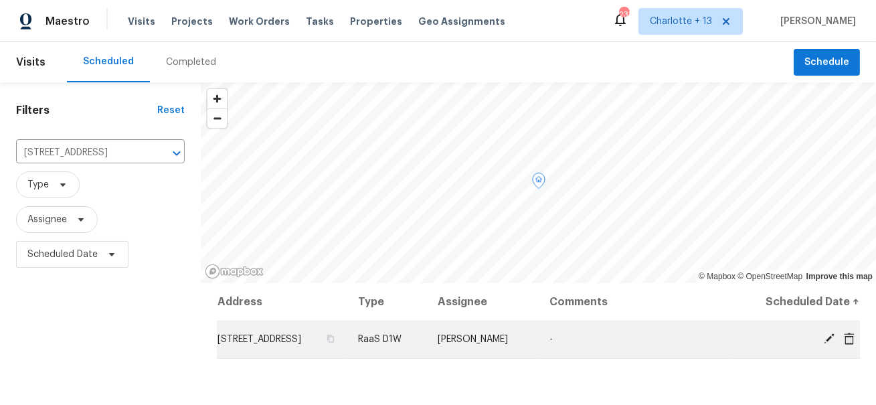
click at [853, 336] on icon at bounding box center [849, 338] width 11 height 12
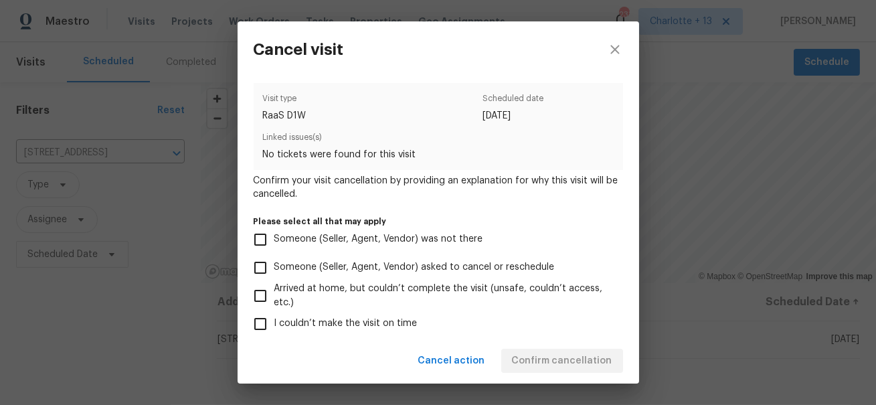
scroll to position [112, 0]
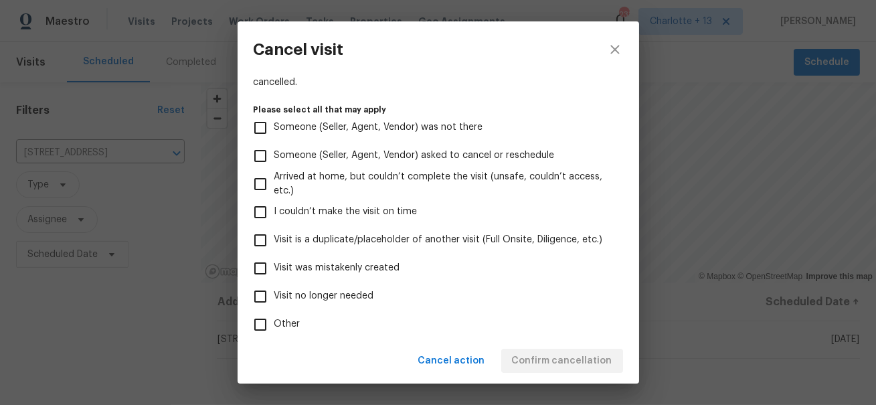
click at [361, 264] on span "Visit was mistakenly created" at bounding box center [337, 268] width 126 height 14
click at [274, 264] on input "Visit was mistakenly created" at bounding box center [260, 268] width 28 height 28
checkbox input "true"
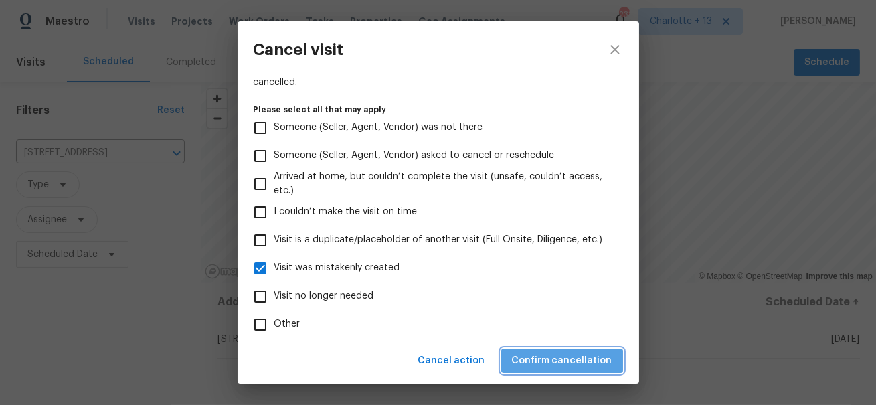
click at [609, 359] on span "Confirm cancellation" at bounding box center [562, 361] width 100 height 17
